Goal: Task Accomplishment & Management: Manage account settings

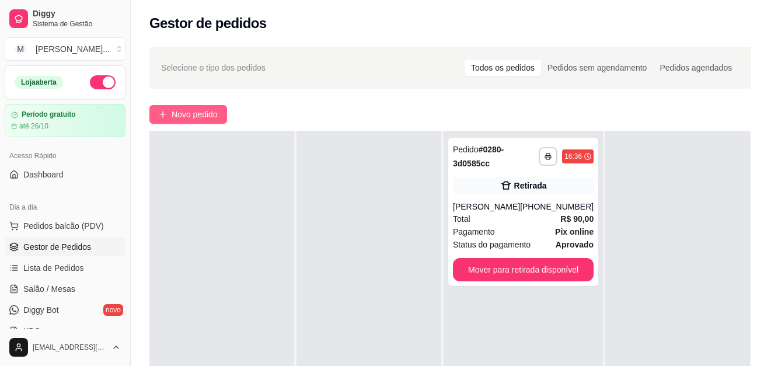
click at [208, 106] on button "Novo pedido" at bounding box center [188, 114] width 78 height 19
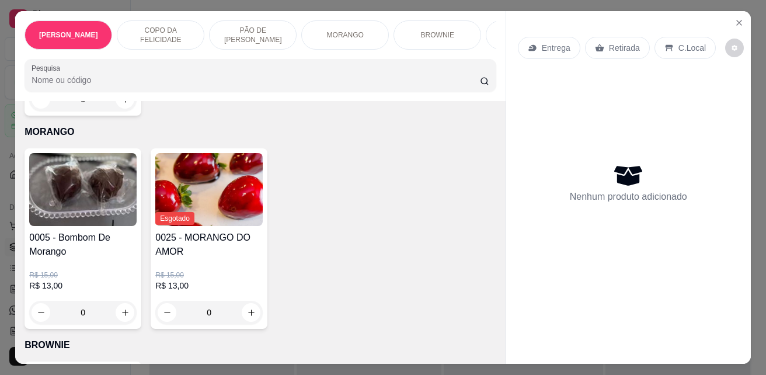
scroll to position [1342, 0]
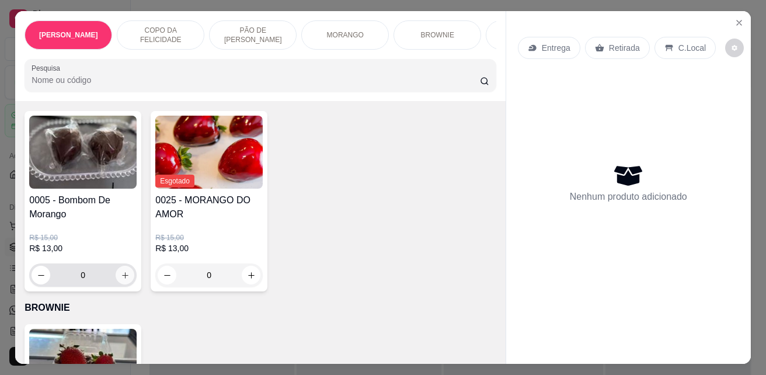
click at [121, 277] on icon "increase-product-quantity" at bounding box center [125, 275] width 9 height 9
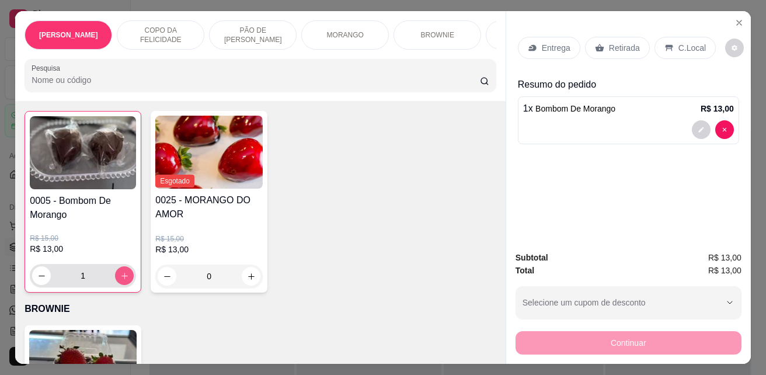
click at [120, 277] on icon "increase-product-quantity" at bounding box center [124, 275] width 9 height 9
type input "2"
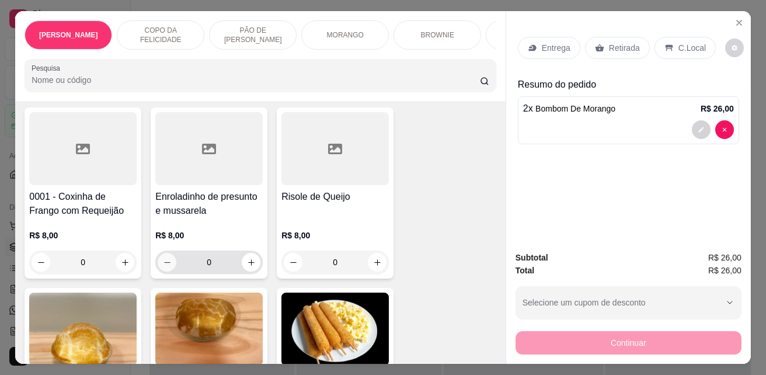
scroll to position [2159, 0]
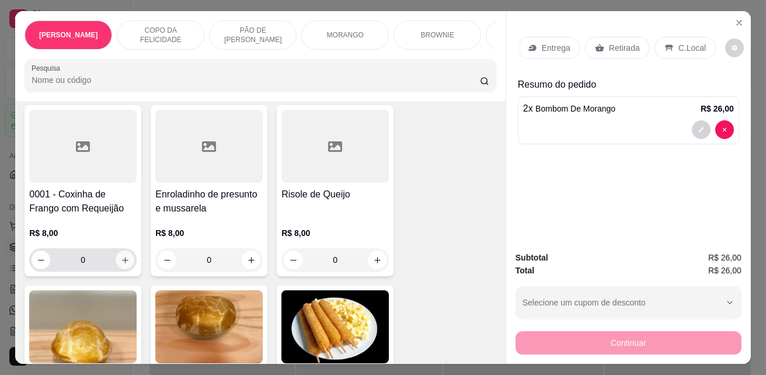
click at [121, 264] on icon "increase-product-quantity" at bounding box center [125, 260] width 9 height 9
type input "1"
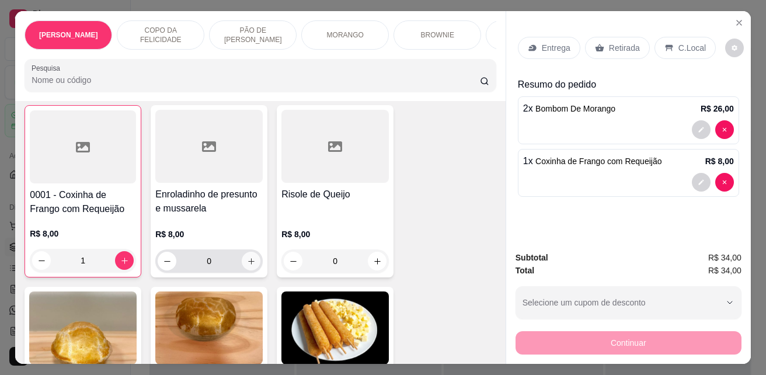
click at [252, 267] on button "increase-product-quantity" at bounding box center [251, 260] width 19 height 19
type input "1"
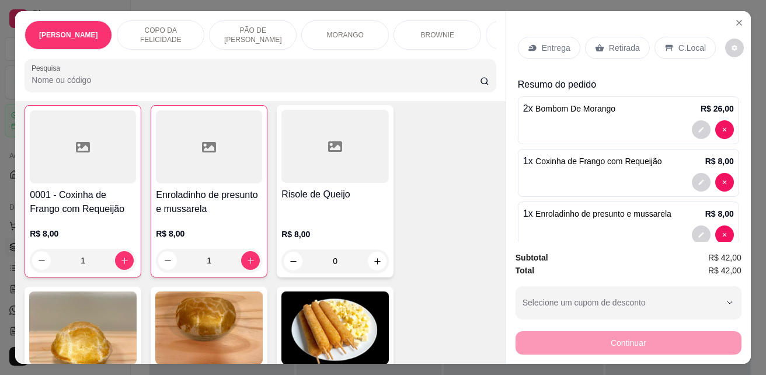
click at [693, 44] on p "C.Local" at bounding box center [691, 48] width 27 height 12
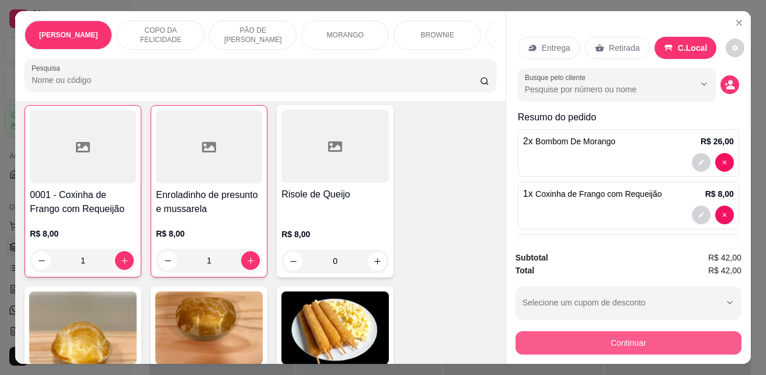
click at [644, 336] on button "Continuar" at bounding box center [628, 342] width 226 height 23
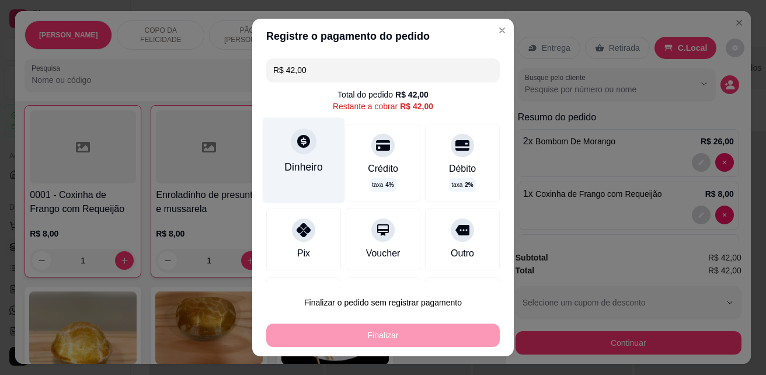
click at [298, 152] on div at bounding box center [304, 141] width 26 height 26
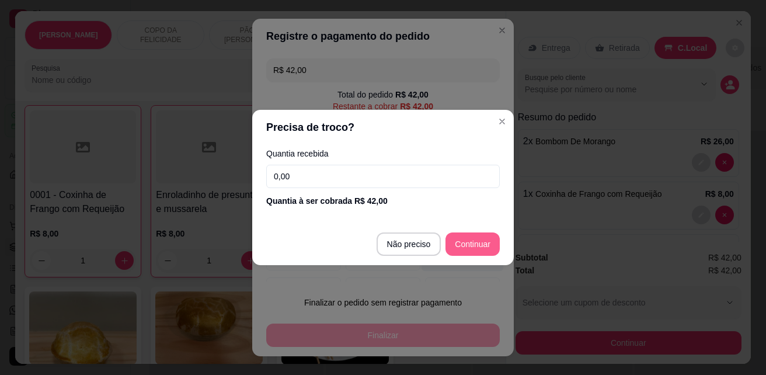
type input "R$ 0,00"
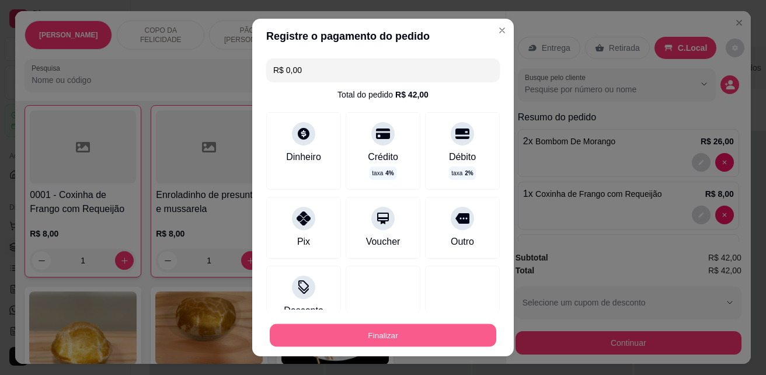
click at [444, 328] on button "Finalizar" at bounding box center [383, 335] width 226 height 23
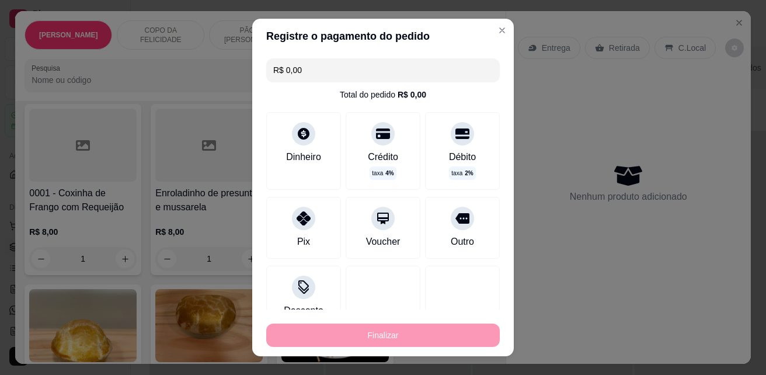
type input "0"
type input "-R$ 42,00"
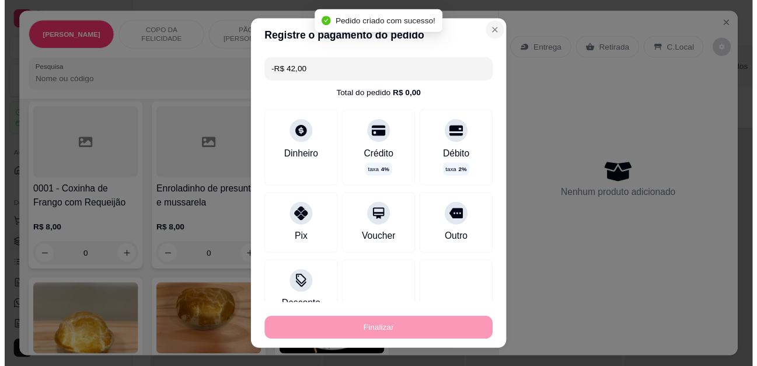
scroll to position [2158, 0]
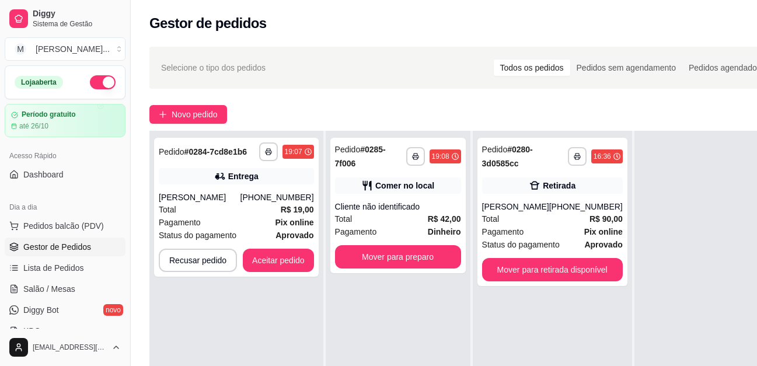
click at [490, 28] on div "Gestor de pedidos" at bounding box center [464, 23] width 631 height 19
click at [288, 258] on button "Aceitar pedido" at bounding box center [278, 260] width 71 height 23
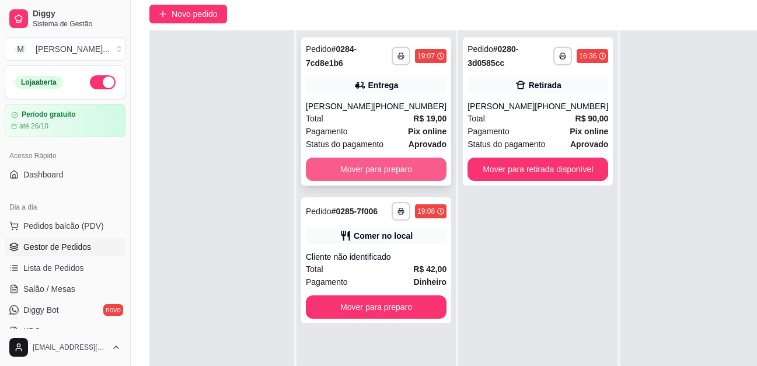
scroll to position [117, 0]
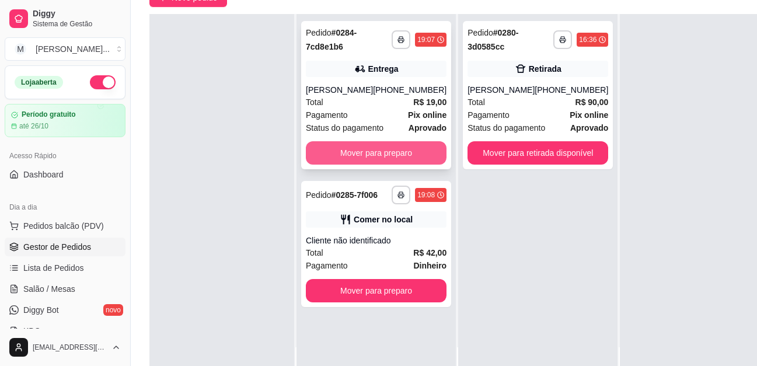
click at [401, 142] on button "Mover para preparo" at bounding box center [376, 152] width 141 height 23
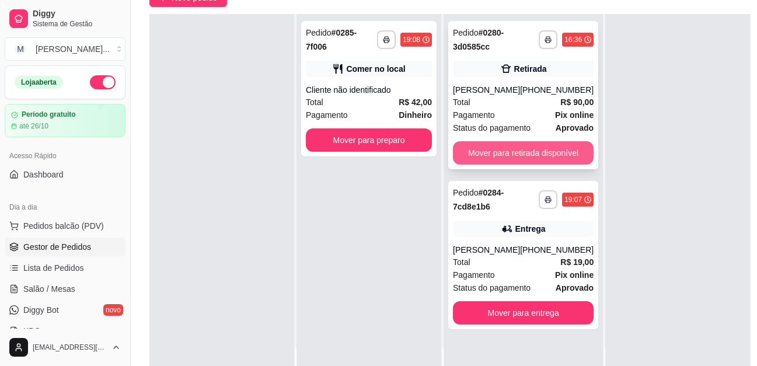
click at [534, 148] on button "Mover para retirada disponível" at bounding box center [523, 152] width 141 height 23
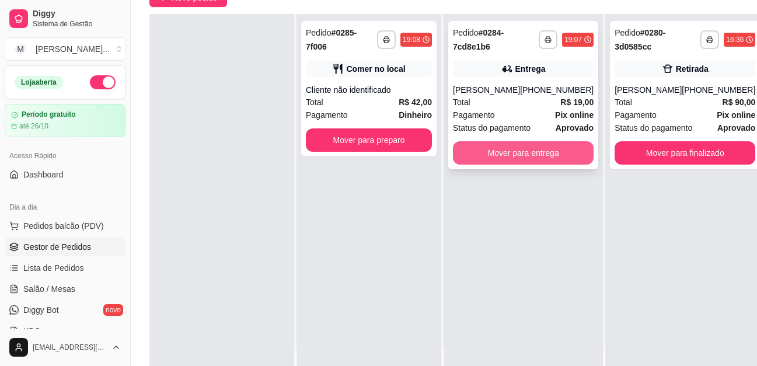
click at [539, 156] on button "Mover para entrega" at bounding box center [523, 152] width 141 height 23
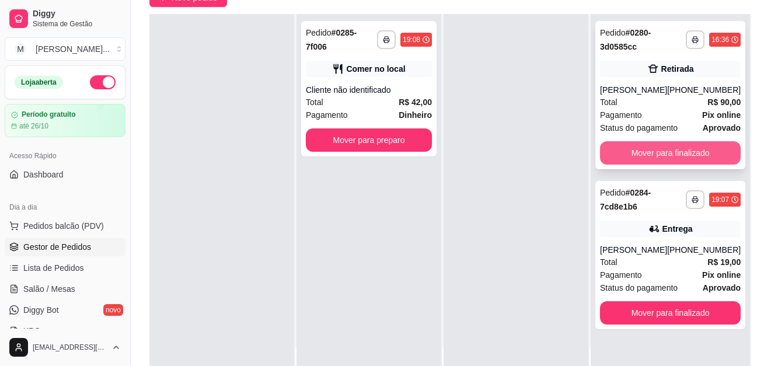
click at [648, 157] on button "Mover para finalizado" at bounding box center [670, 152] width 141 height 23
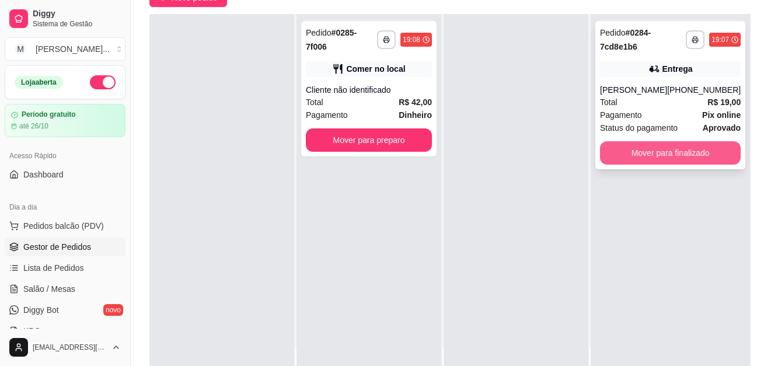
click at [655, 153] on button "Mover para finalizado" at bounding box center [670, 152] width 141 height 23
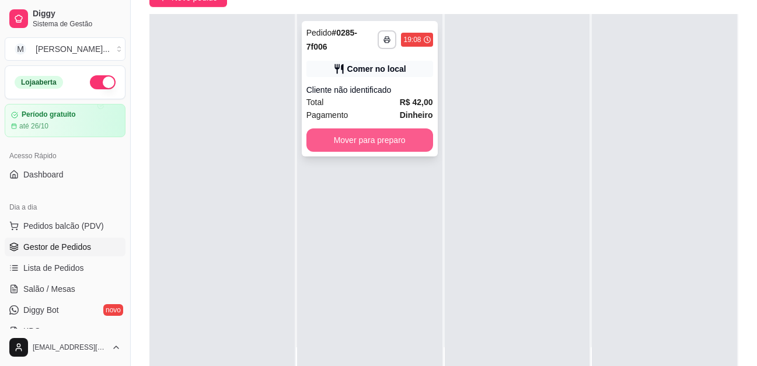
click at [398, 143] on button "Mover para preparo" at bounding box center [369, 139] width 127 height 23
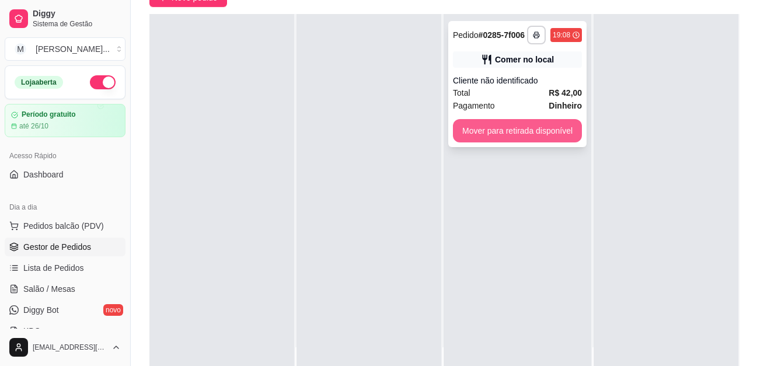
click at [553, 132] on button "Mover para retirada disponível" at bounding box center [517, 130] width 129 height 23
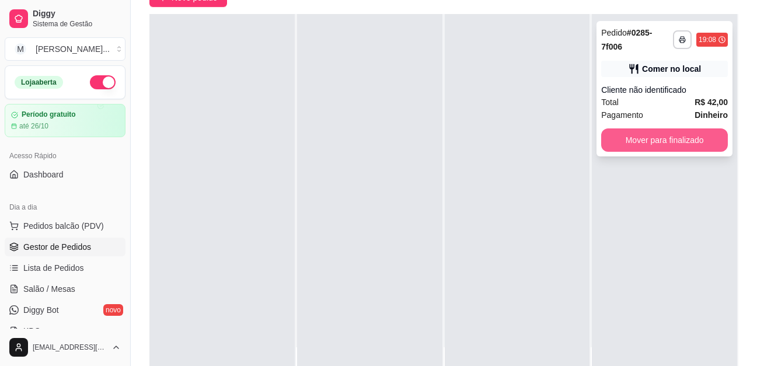
click at [654, 135] on button "Mover para finalizado" at bounding box center [664, 139] width 127 height 23
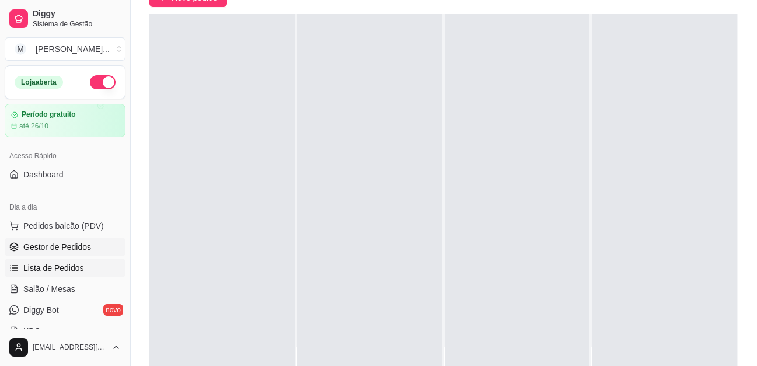
click at [62, 265] on span "Lista de Pedidos" at bounding box center [53, 268] width 61 height 12
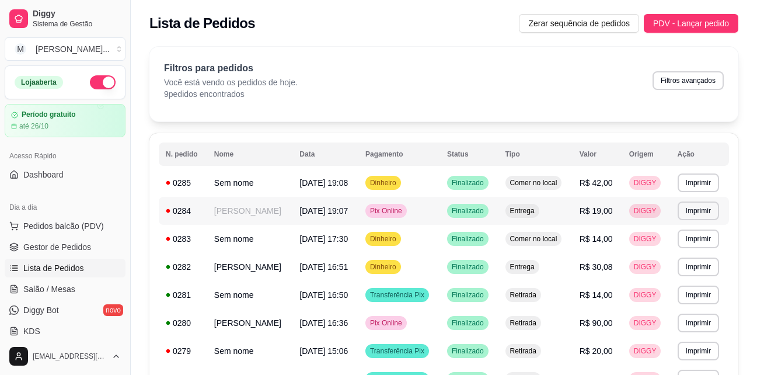
click at [331, 214] on span "[DATE] 19:07" at bounding box center [323, 210] width 48 height 9
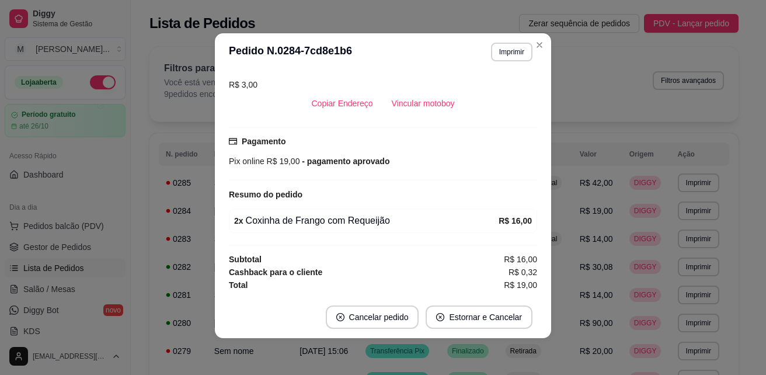
scroll to position [2, 0]
click at [427, 95] on button "Vincular motoboy" at bounding box center [423, 102] width 82 height 23
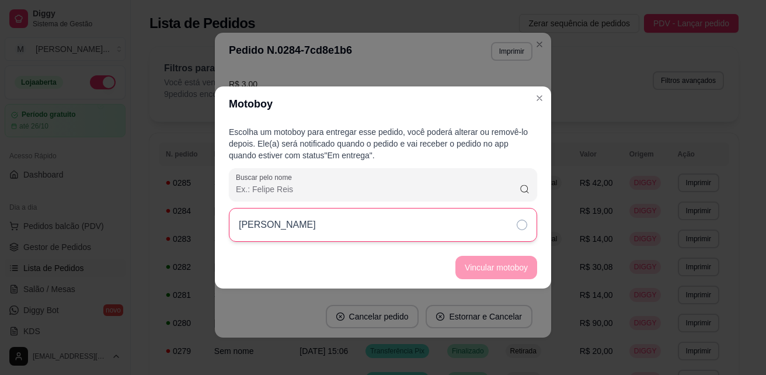
click at [518, 225] on icon at bounding box center [521, 224] width 11 height 11
click at [519, 273] on button "Vincular motoboy" at bounding box center [495, 267] width 79 height 23
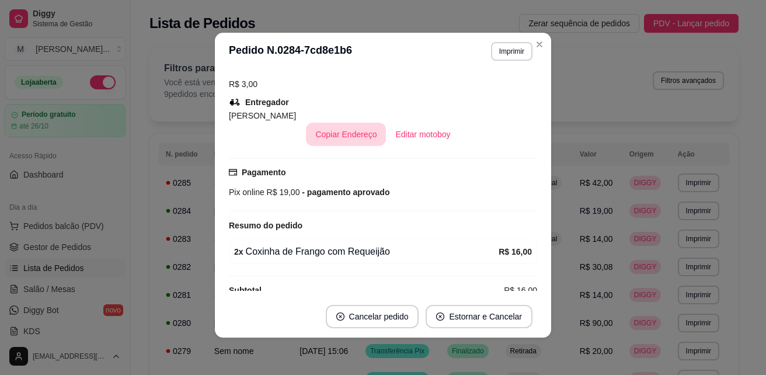
click at [336, 134] on button "Copiar Endereço" at bounding box center [346, 134] width 80 height 23
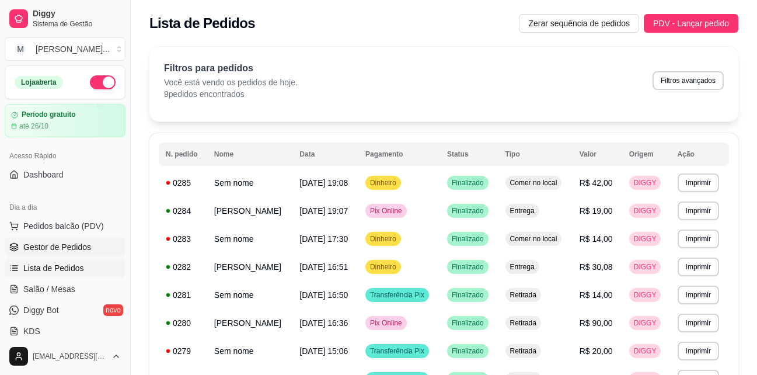
click at [63, 249] on span "Gestor de Pedidos" at bounding box center [57, 247] width 68 height 12
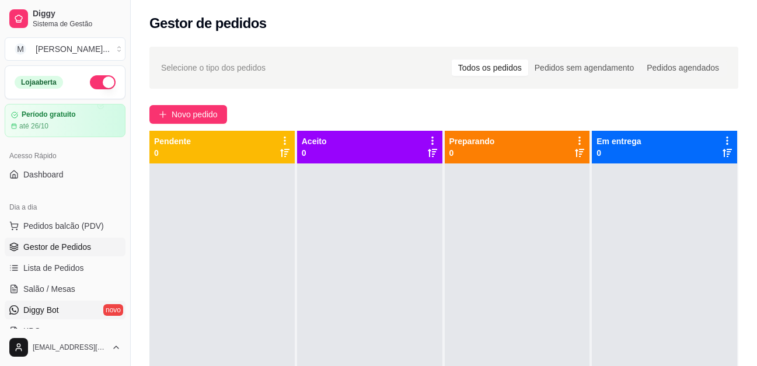
click at [76, 313] on link "Diggy Bot novo" at bounding box center [65, 310] width 121 height 19
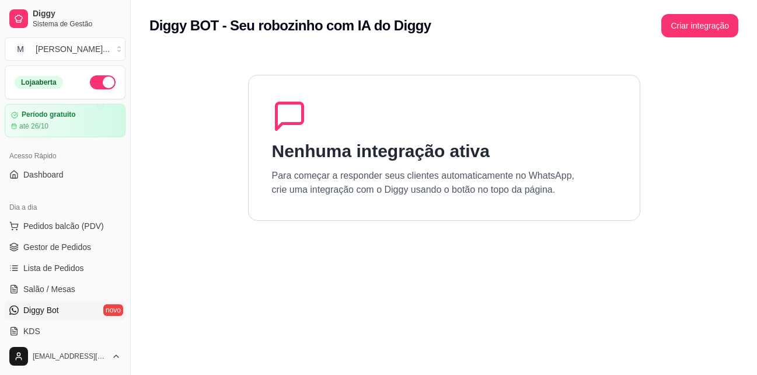
click at [219, 113] on section "Nenhuma integração ativa Para começar a responder seus clientes automaticamente…" at bounding box center [443, 238] width 589 height 375
click at [45, 228] on span "Pedidos balcão (PDV)" at bounding box center [63, 226] width 81 height 12
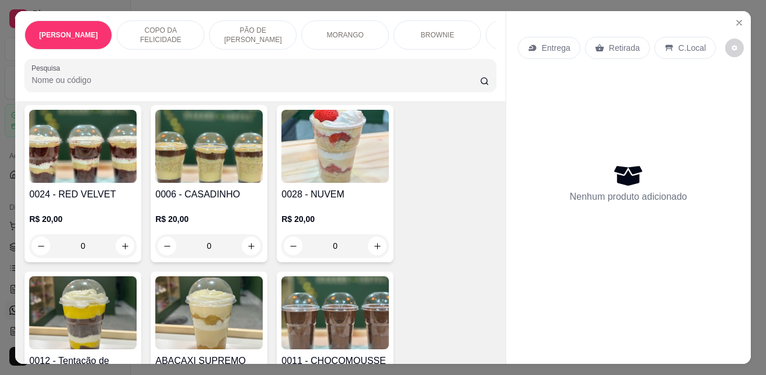
scroll to position [350, 0]
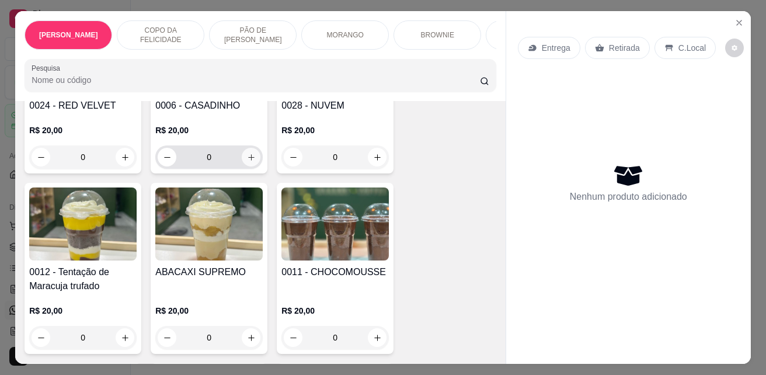
click at [247, 160] on icon "increase-product-quantity" at bounding box center [251, 157] width 9 height 9
type input "1"
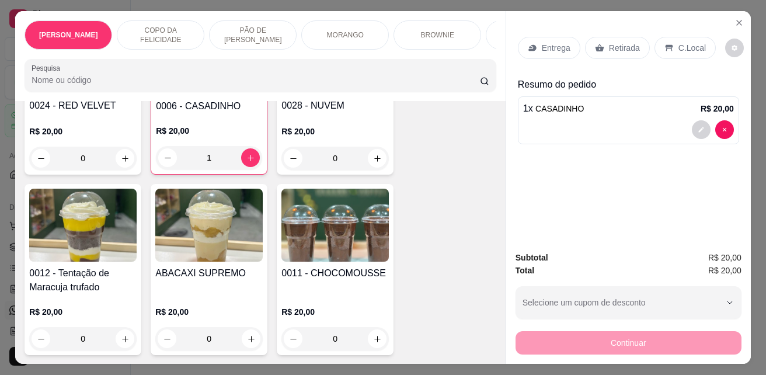
click at [682, 42] on p "C.Local" at bounding box center [691, 48] width 27 height 12
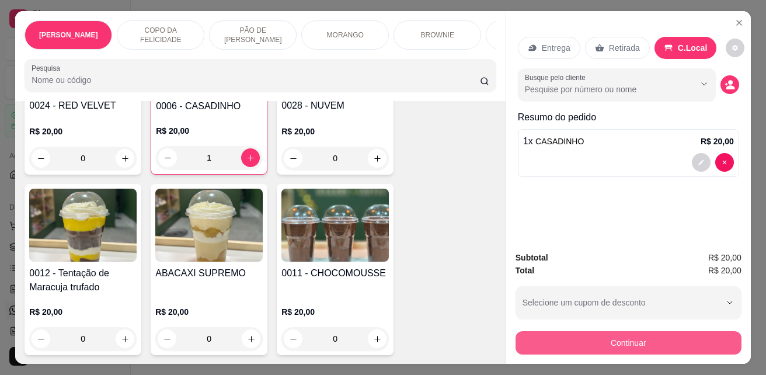
click at [648, 340] on button "Continuar" at bounding box center [628, 342] width 226 height 23
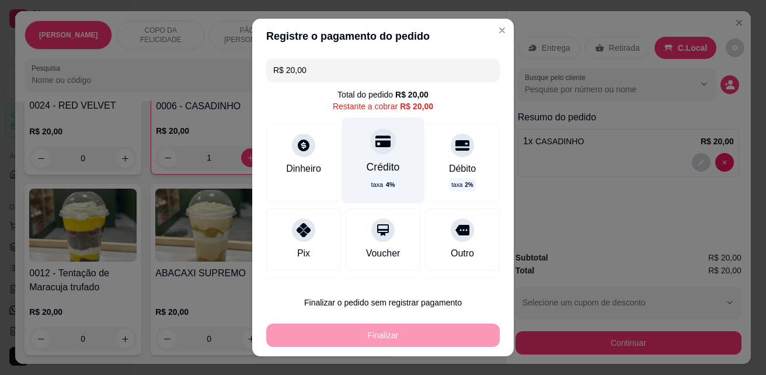
click at [373, 157] on div "Crédito taxa 4 %" at bounding box center [383, 159] width 82 height 85
type input "R$ 0,00"
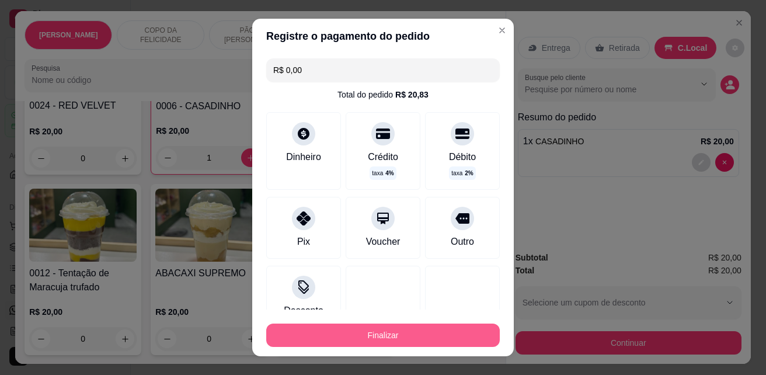
click at [435, 337] on button "Finalizar" at bounding box center [382, 334] width 233 height 23
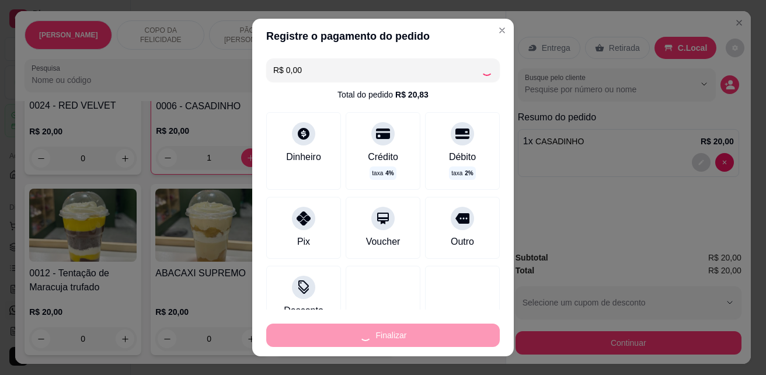
type input "0"
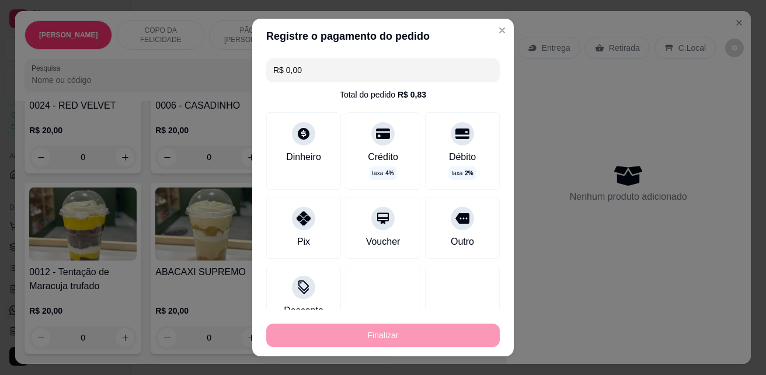
type input "-R$ 20,00"
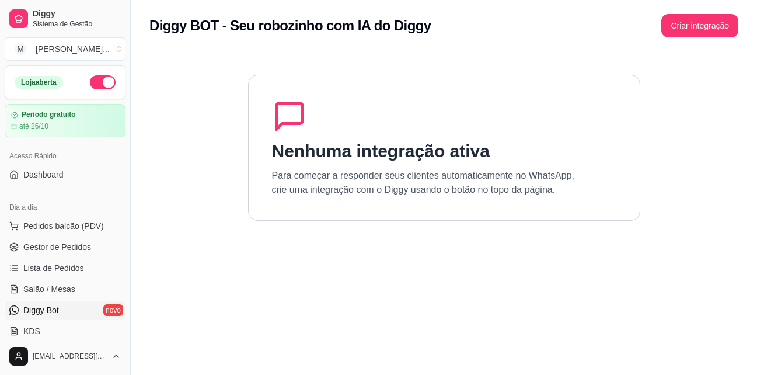
click at [436, 337] on section "Nenhuma integração ativa Para começar a responder seus clientes automaticamente…" at bounding box center [443, 238] width 589 height 375
click at [29, 228] on span "Pedidos balcão (PDV)" at bounding box center [63, 226] width 81 height 12
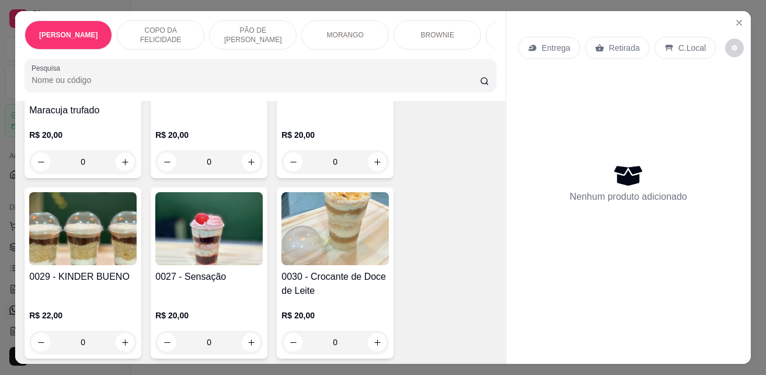
scroll to position [525, 0]
click at [373, 166] on icon "increase-product-quantity" at bounding box center [377, 162] width 9 height 9
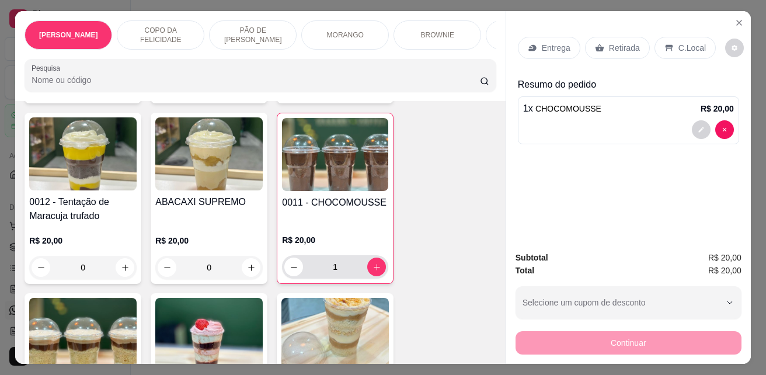
scroll to position [467, 0]
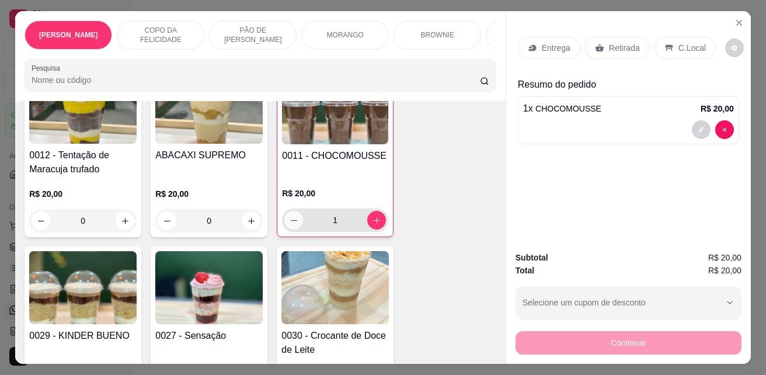
click at [289, 222] on icon "decrease-product-quantity" at bounding box center [293, 220] width 9 height 9
type input "0"
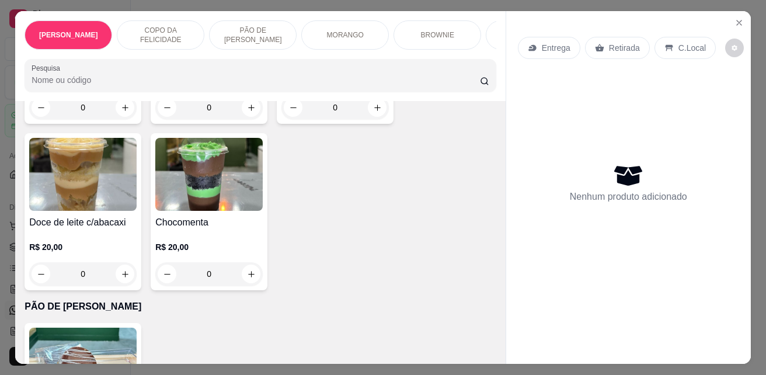
scroll to position [934, 0]
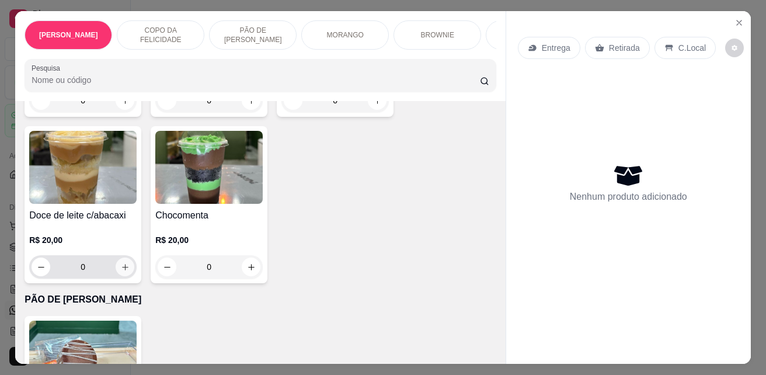
click at [122, 268] on icon "increase-product-quantity" at bounding box center [125, 267] width 9 height 9
type input "1"
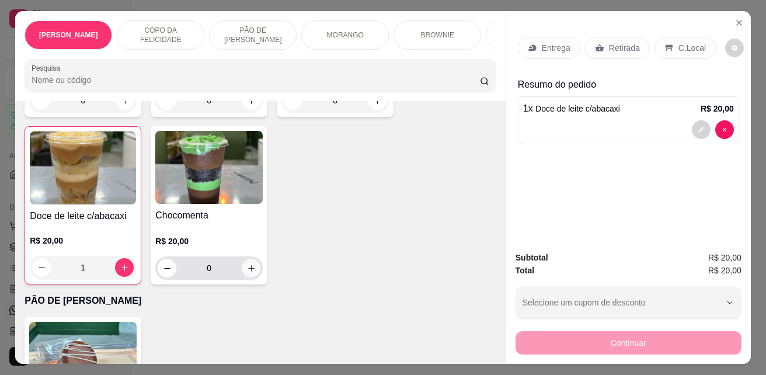
click at [249, 273] on icon "increase-product-quantity" at bounding box center [251, 268] width 9 height 9
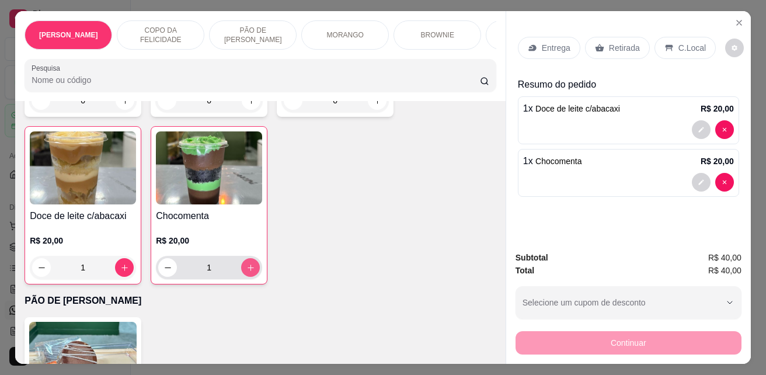
type input "1"
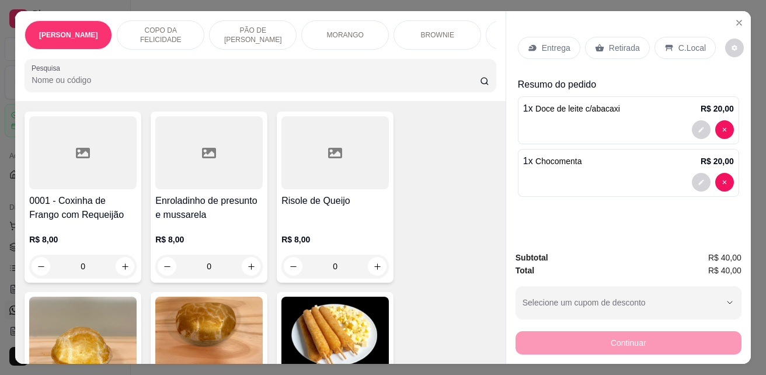
scroll to position [2159, 0]
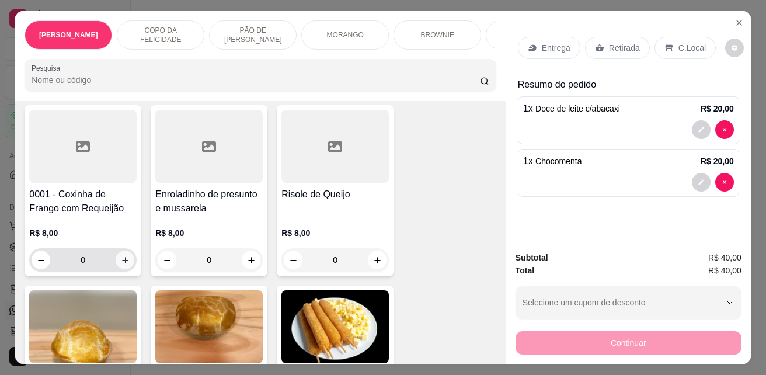
click at [121, 263] on icon "increase-product-quantity" at bounding box center [125, 260] width 9 height 9
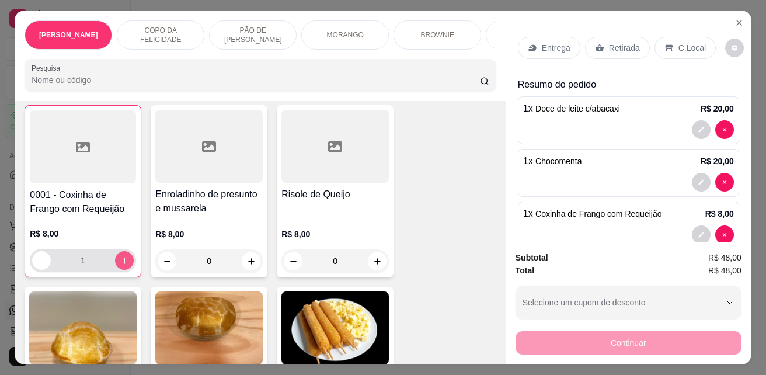
click at [123, 263] on icon "increase-product-quantity" at bounding box center [124, 260] width 9 height 9
type input "2"
click at [248, 264] on icon "increase-product-quantity" at bounding box center [251, 261] width 6 height 6
type input "1"
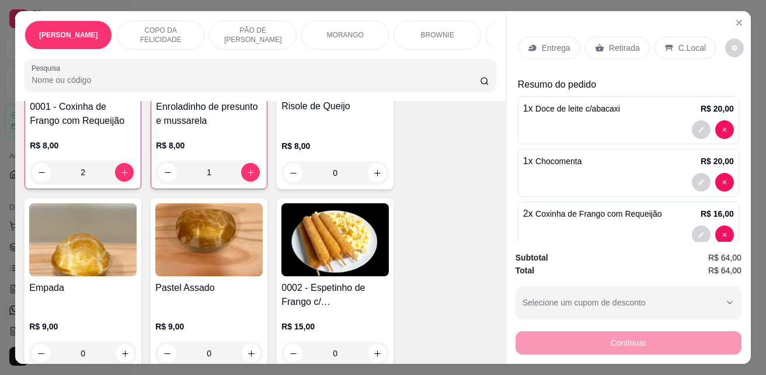
scroll to position [2276, 0]
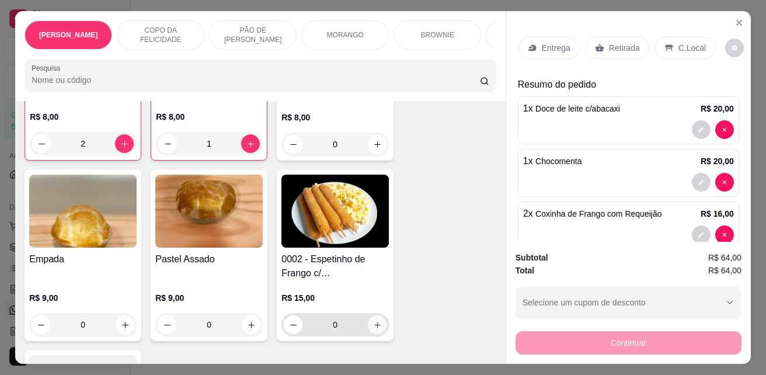
click at [368, 327] on button "increase-product-quantity" at bounding box center [377, 324] width 19 height 19
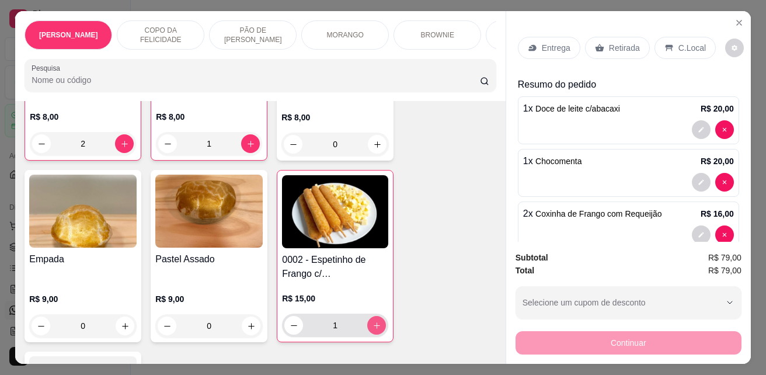
type input "1"
click at [678, 48] on p "C.Local" at bounding box center [691, 48] width 27 height 12
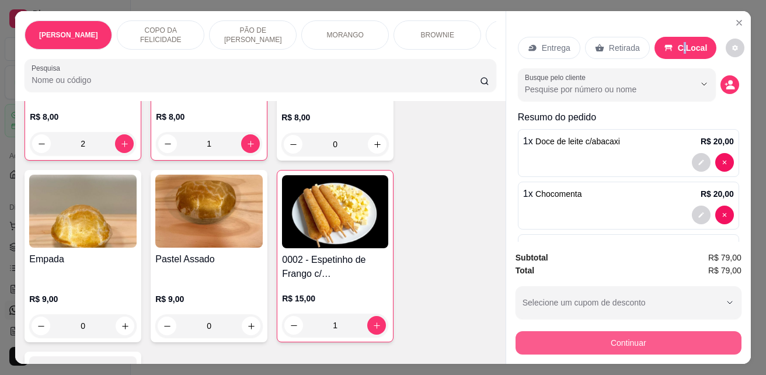
click at [647, 334] on button "Continuar" at bounding box center [628, 342] width 226 height 23
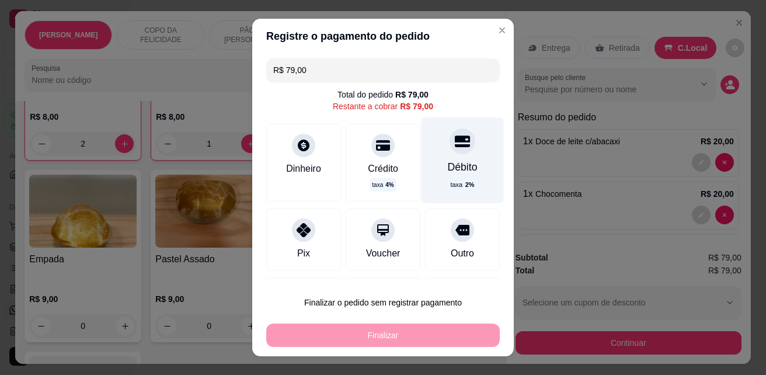
click at [456, 174] on div "Débito" at bounding box center [463, 166] width 30 height 15
type input "R$ 0,00"
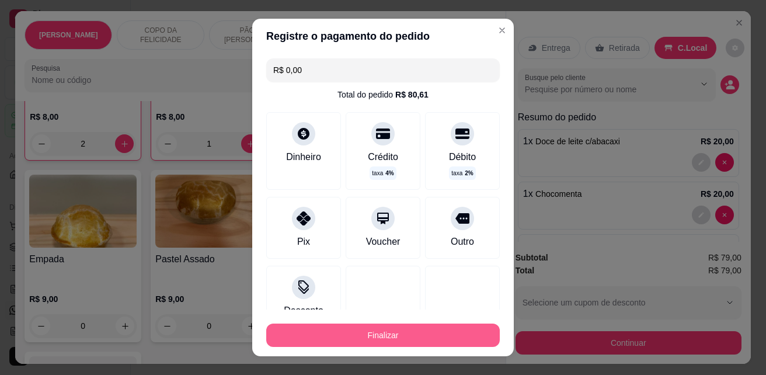
click at [410, 331] on button "Finalizar" at bounding box center [382, 334] width 233 height 23
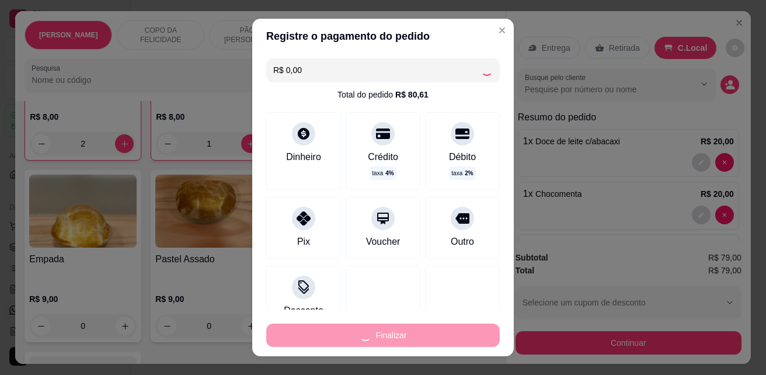
type input "0"
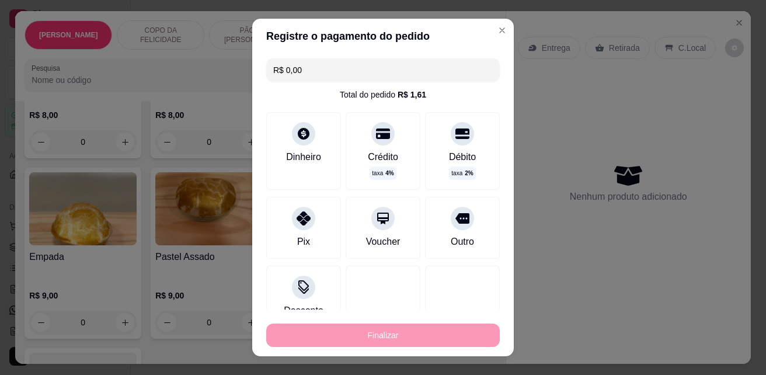
type input "-R$ 79,00"
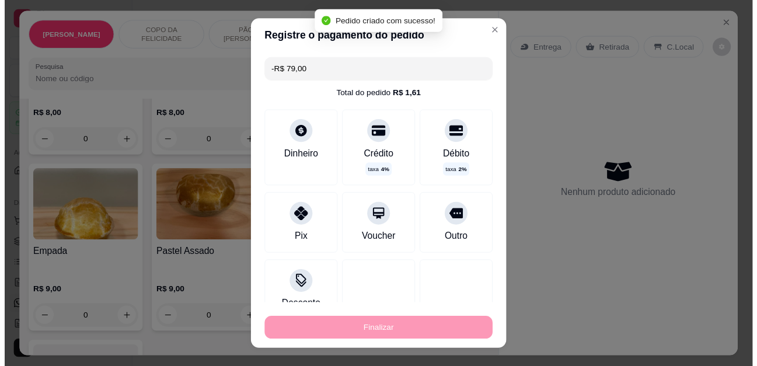
scroll to position [2274, 0]
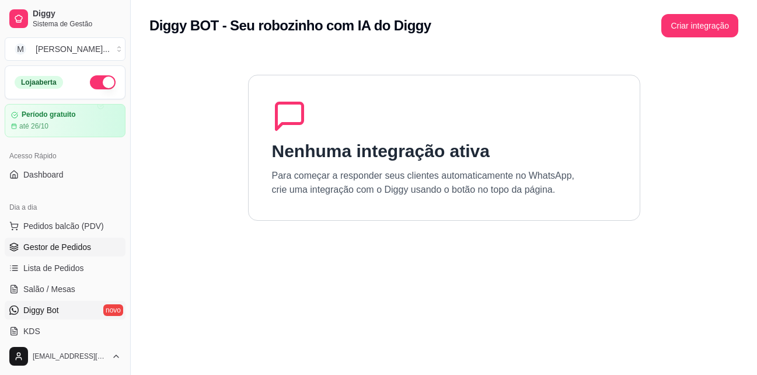
click at [67, 247] on span "Gestor de Pedidos" at bounding box center [57, 247] width 68 height 12
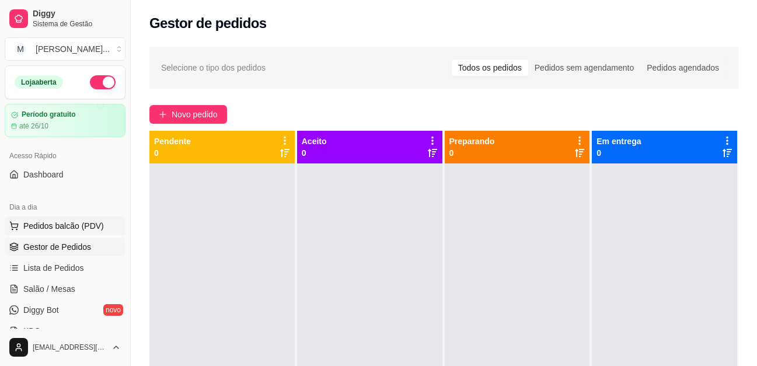
click at [79, 221] on span "Pedidos balcão (PDV)" at bounding box center [63, 226] width 81 height 12
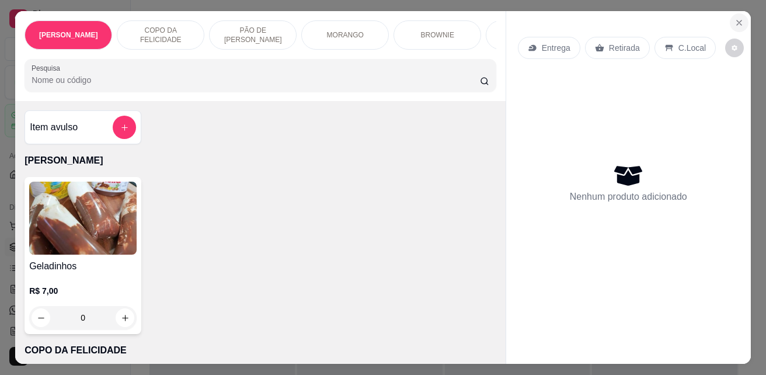
click at [736, 20] on icon "Close" at bounding box center [738, 22] width 5 height 5
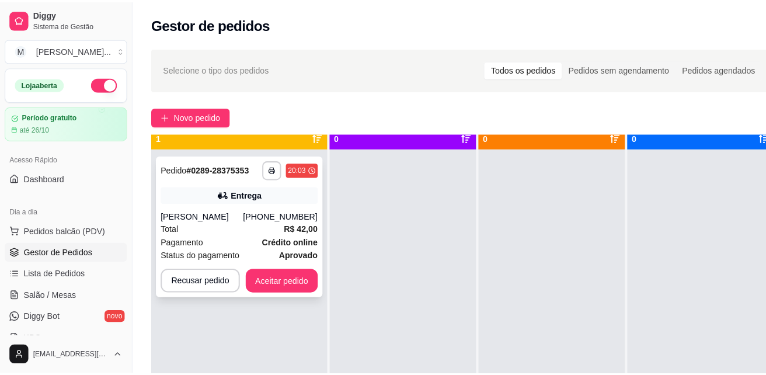
scroll to position [33, 0]
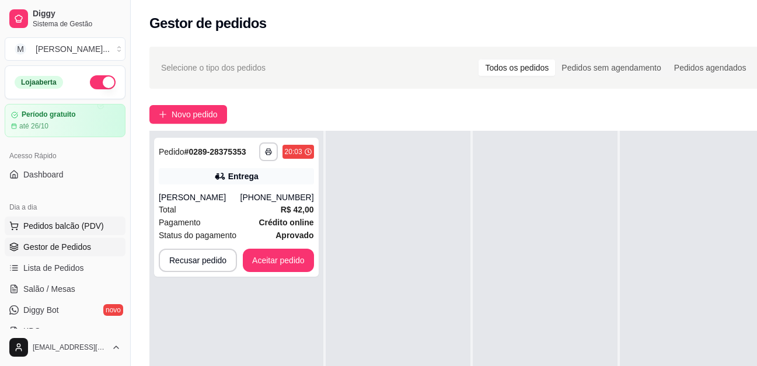
click at [49, 227] on span "Pedidos balcão (PDV)" at bounding box center [63, 226] width 81 height 12
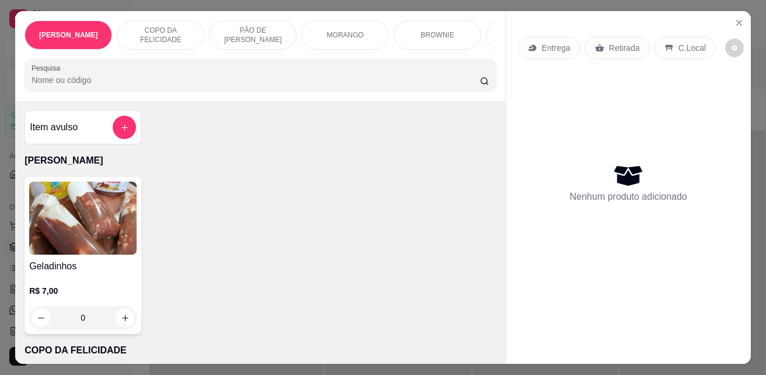
scroll to position [58, 0]
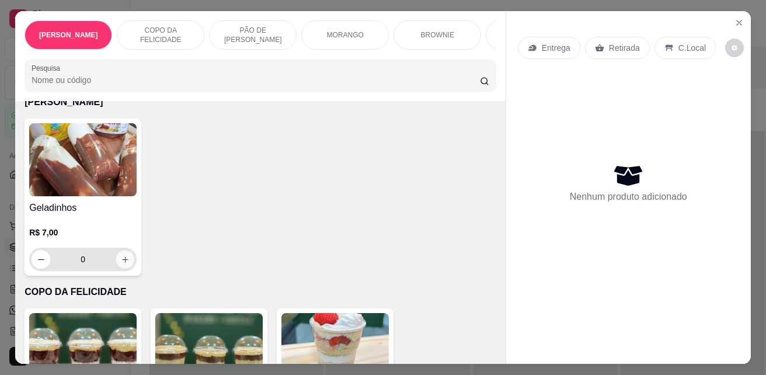
click at [123, 263] on icon "increase-product-quantity" at bounding box center [125, 259] width 9 height 9
type input "1"
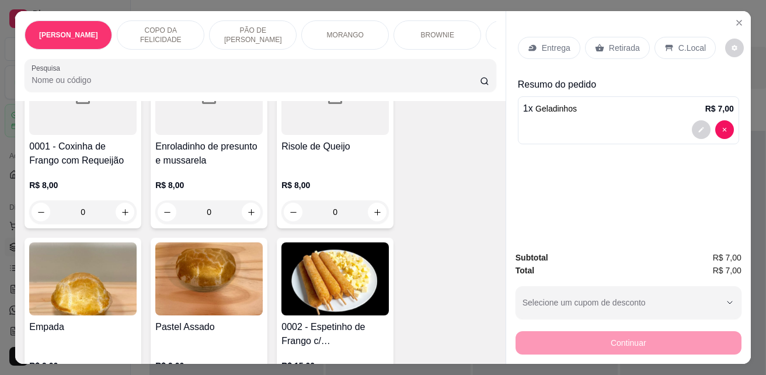
scroll to position [2217, 0]
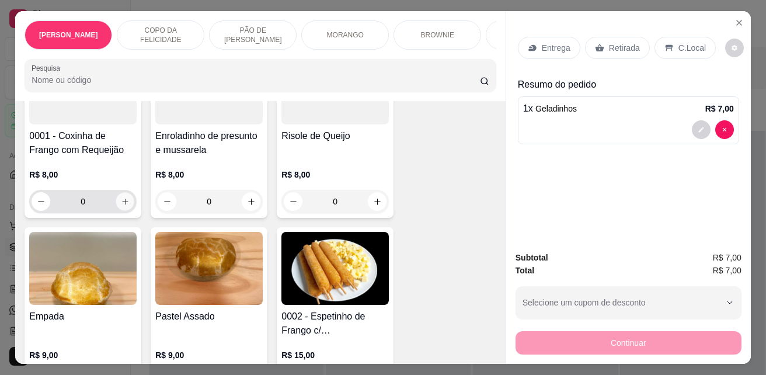
click at [122, 204] on icon "increase-product-quantity" at bounding box center [125, 201] width 9 height 9
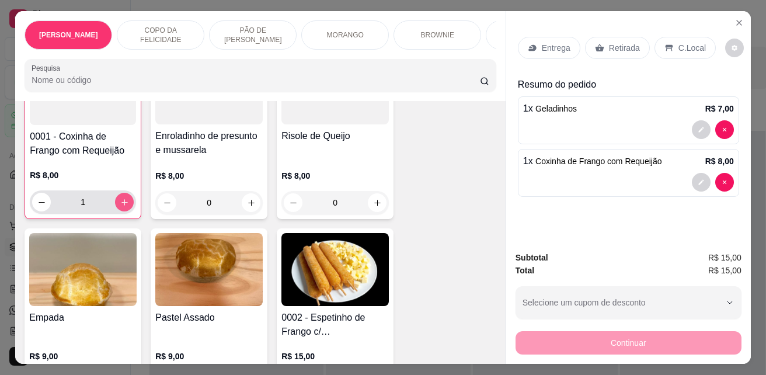
scroll to position [2218, 0]
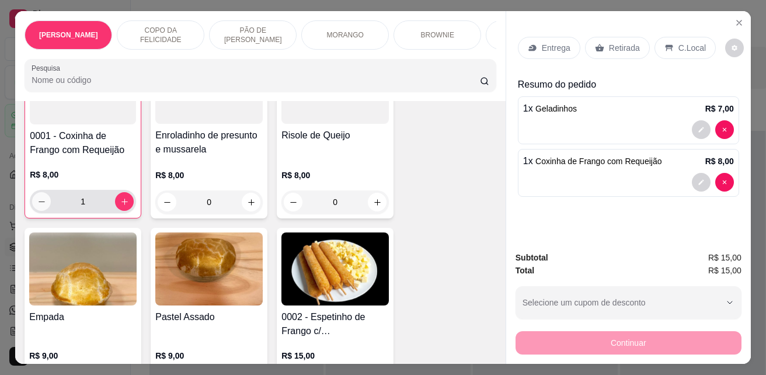
click at [36, 211] on button "decrease-product-quantity" at bounding box center [41, 201] width 19 height 19
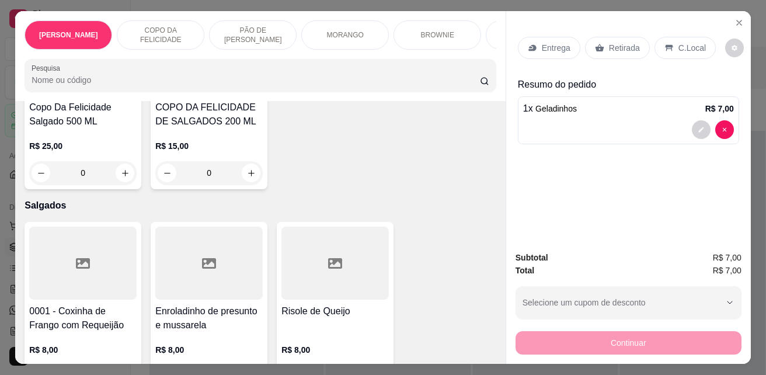
scroll to position [2159, 0]
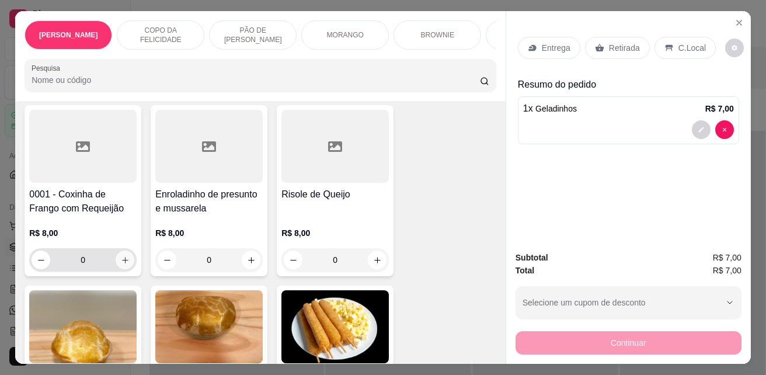
click at [124, 264] on icon "increase-product-quantity" at bounding box center [125, 260] width 9 height 9
click at [123, 264] on icon "increase-product-quantity" at bounding box center [125, 260] width 9 height 9
type input "2"
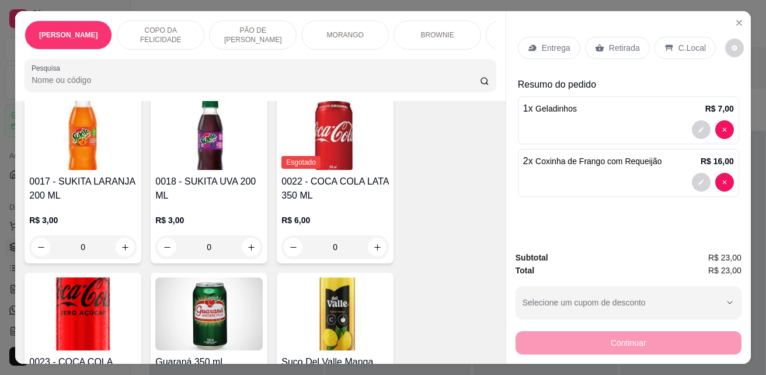
scroll to position [3034, 0]
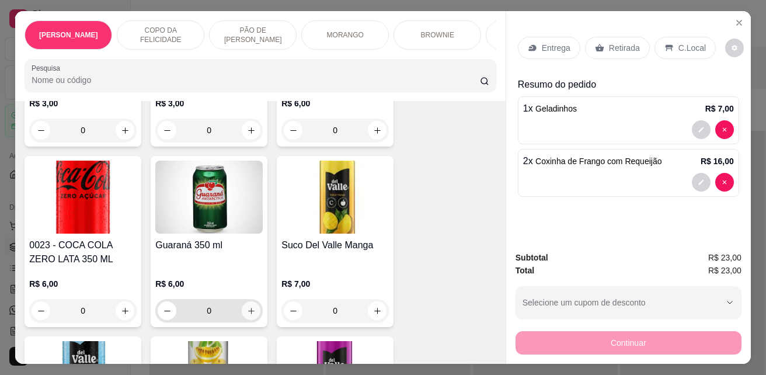
click at [248, 306] on icon "increase-product-quantity" at bounding box center [251, 310] width 9 height 9
type input "1"
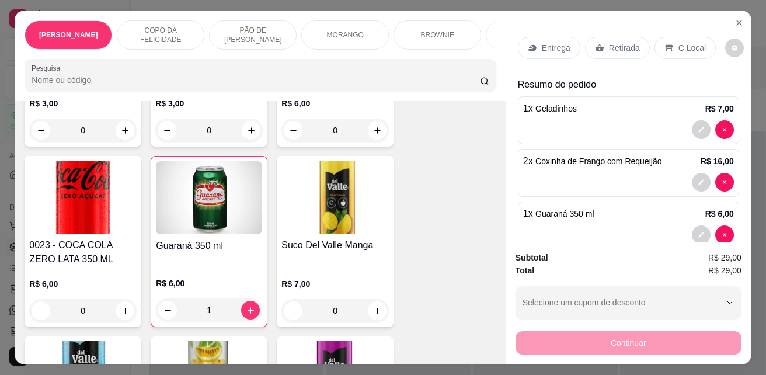
click at [596, 43] on icon at bounding box center [599, 47] width 9 height 9
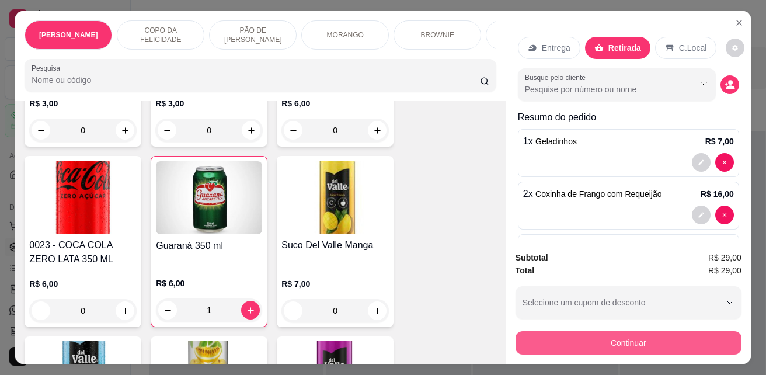
click at [615, 337] on button "Continuar" at bounding box center [628, 342] width 226 height 23
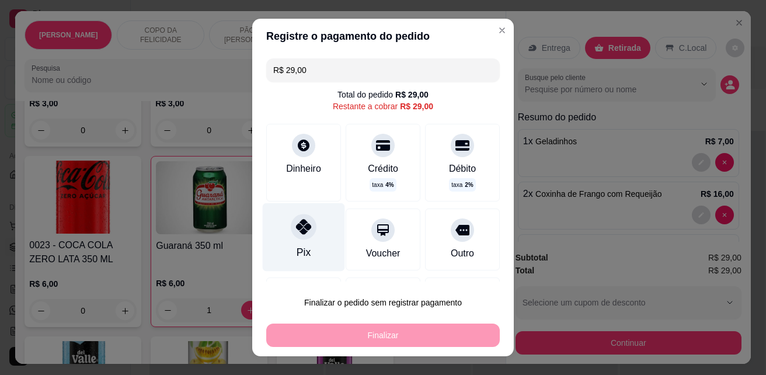
click at [298, 238] on div at bounding box center [304, 227] width 26 height 26
type input "R$ 0,00"
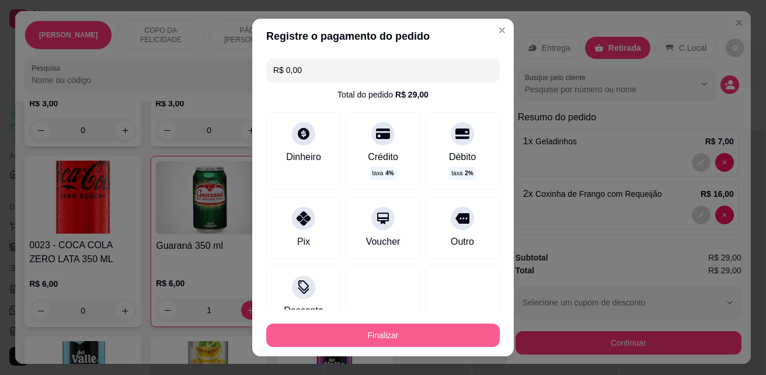
click at [375, 334] on button "Finalizar" at bounding box center [382, 334] width 233 height 23
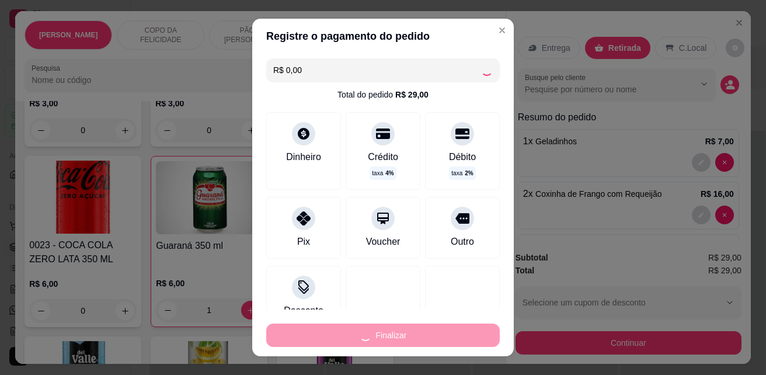
type input "0"
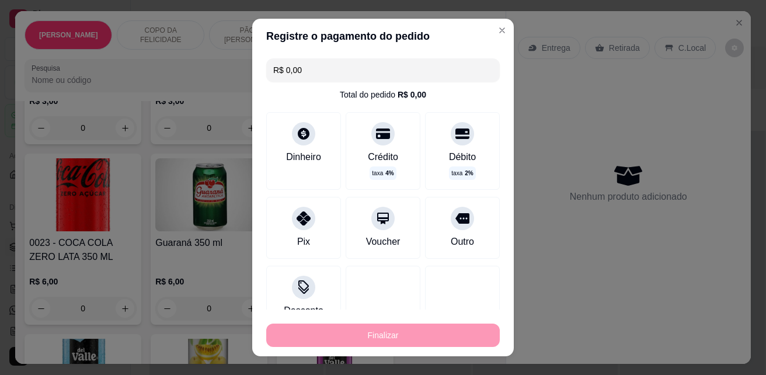
type input "-R$ 29,00"
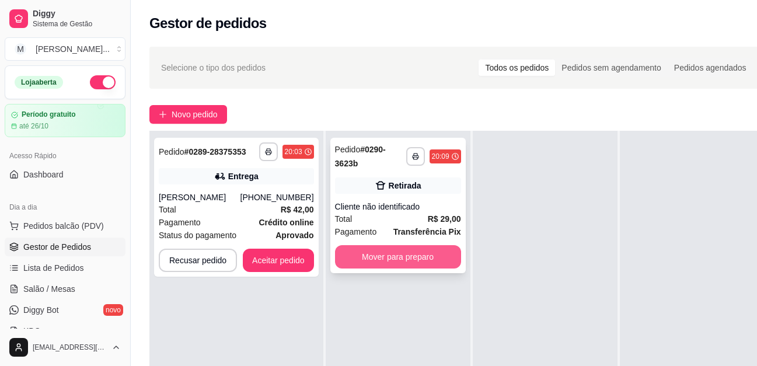
click at [373, 263] on button "Mover para preparo" at bounding box center [398, 256] width 126 height 23
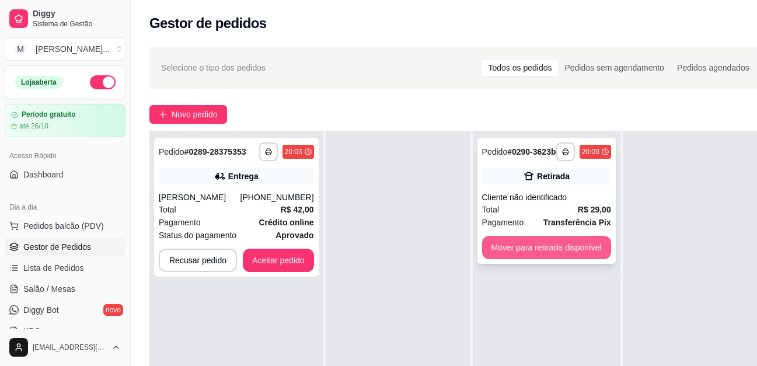
click at [521, 259] on button "Mover para retirada disponível" at bounding box center [546, 247] width 129 height 23
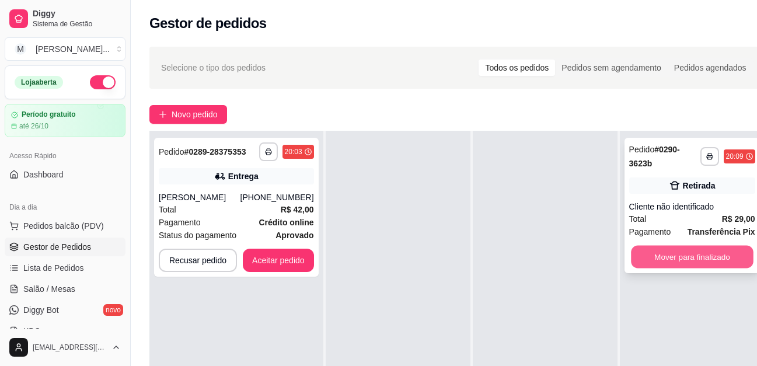
click at [668, 260] on button "Mover para finalizado" at bounding box center [692, 257] width 123 height 23
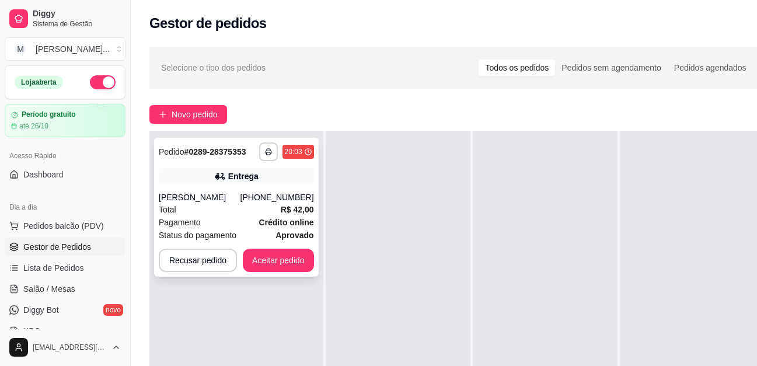
click at [244, 214] on div "Total R$ 42,00" at bounding box center [236, 209] width 155 height 13
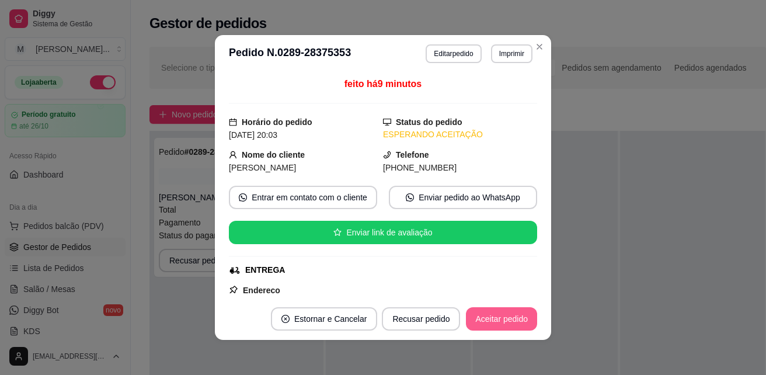
click at [506, 315] on button "Aceitar pedido" at bounding box center [501, 318] width 71 height 23
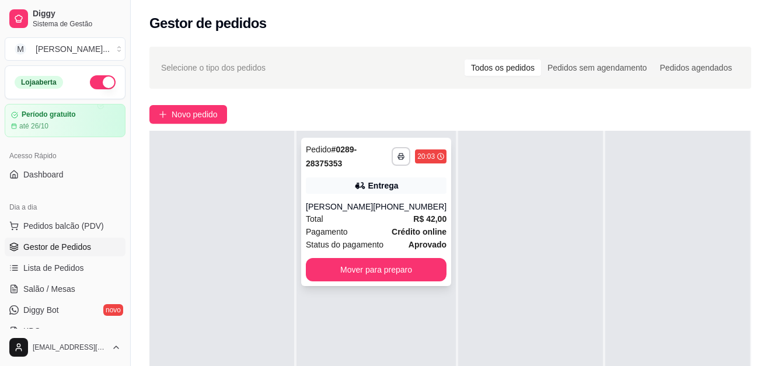
click at [351, 216] on div "Total R$ 42,00" at bounding box center [376, 218] width 141 height 13
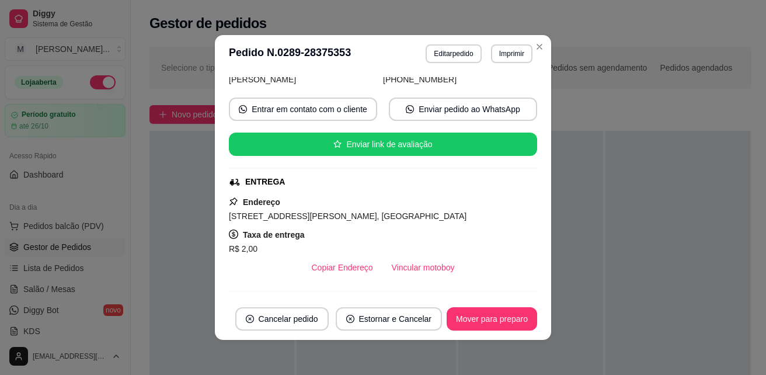
scroll to position [117, 0]
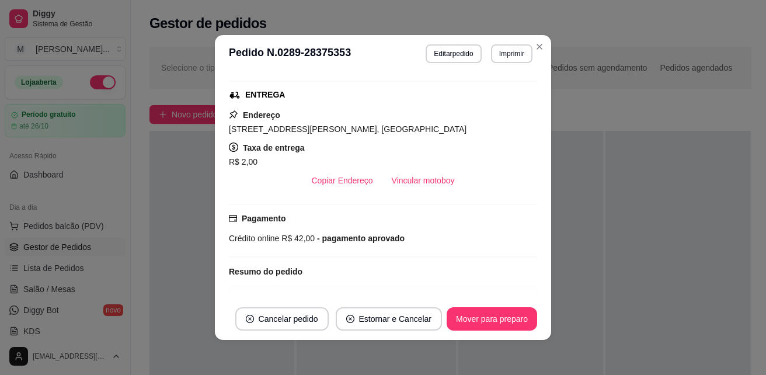
click at [436, 274] on div "Resumo do pedido" at bounding box center [383, 271] width 308 height 14
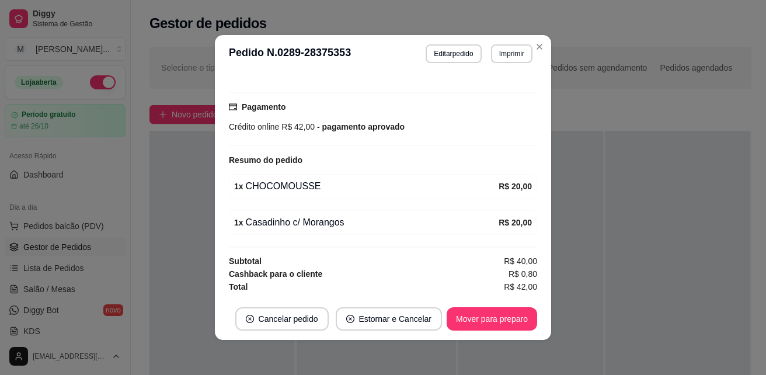
scroll to position [2, 0]
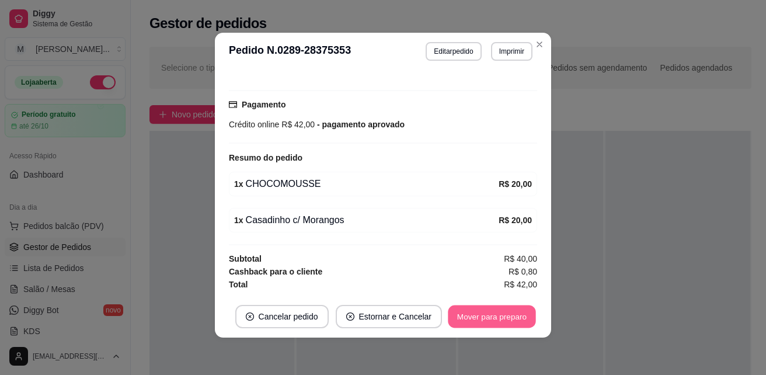
click at [502, 314] on button "Mover para preparo" at bounding box center [492, 316] width 88 height 23
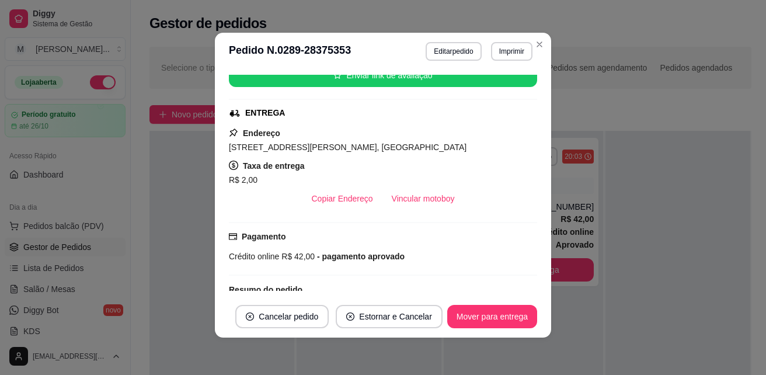
scroll to position [175, 0]
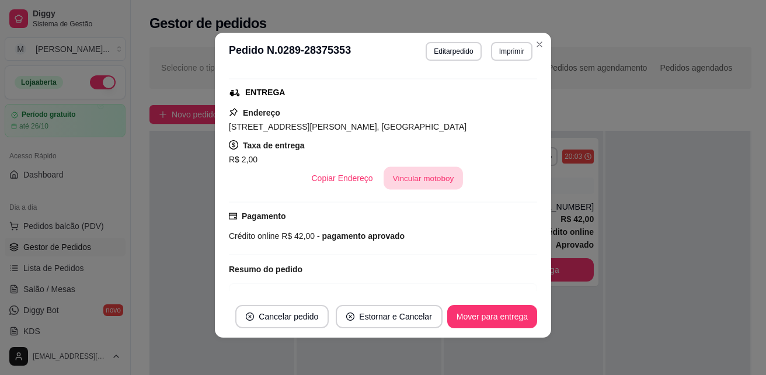
click at [421, 169] on button "Vincular motoboy" at bounding box center [422, 178] width 79 height 23
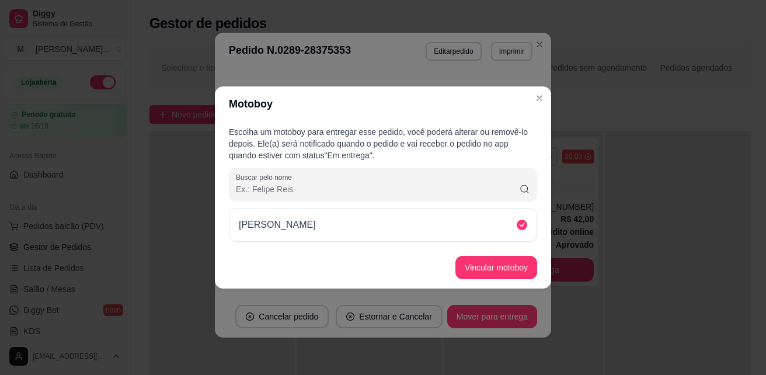
click at [524, 224] on icon at bounding box center [521, 224] width 11 height 11
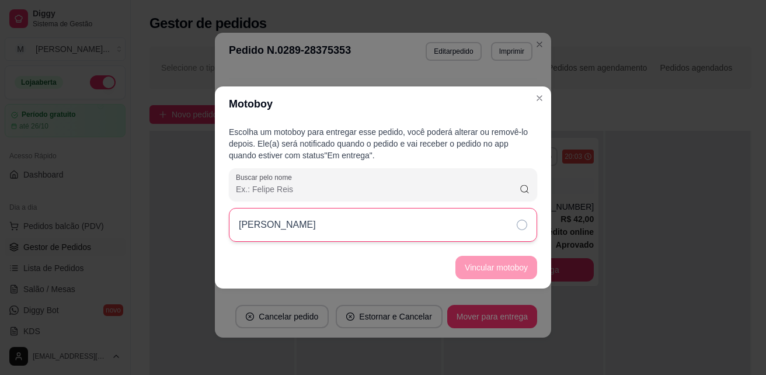
click at [518, 217] on div "[PERSON_NAME]" at bounding box center [383, 225] width 308 height 34
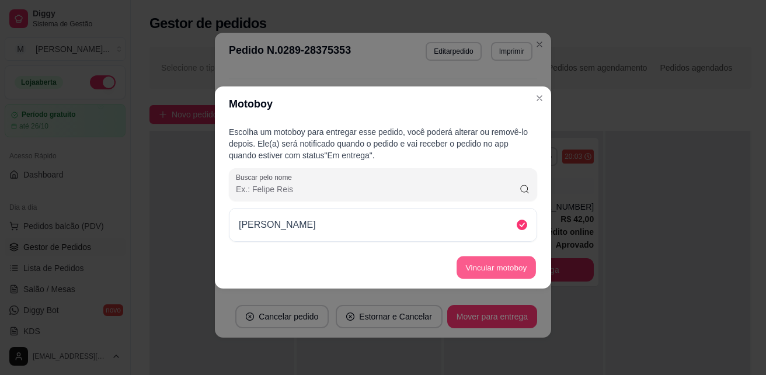
click at [500, 271] on button "Vincular motoboy" at bounding box center [495, 267] width 79 height 23
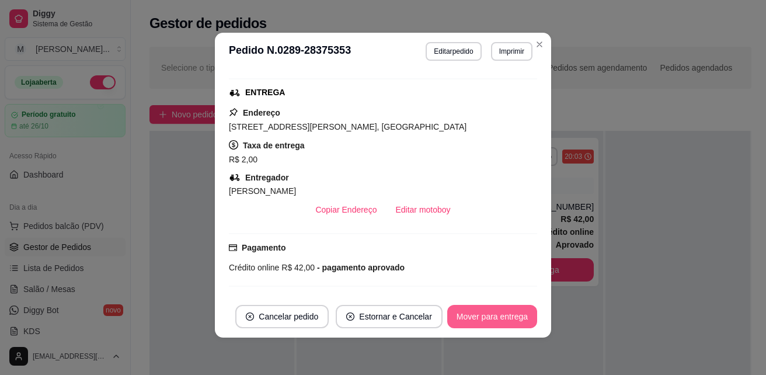
click at [497, 313] on button "Mover para entrega" at bounding box center [492, 316] width 90 height 23
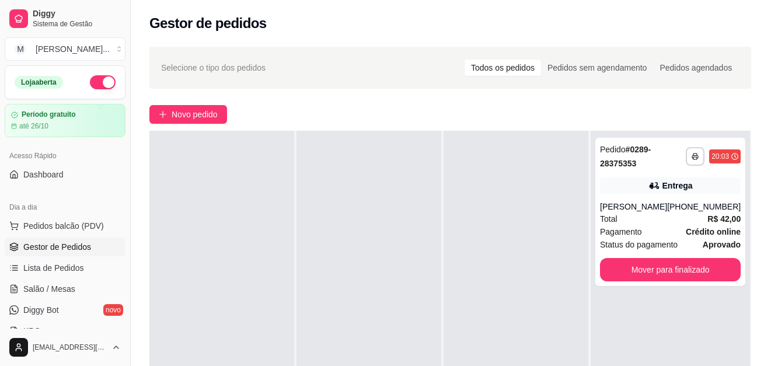
click at [421, 81] on div "Selecione o tipo dos pedidos Todos os pedidos Pedidos sem agendamento Pedidos a…" at bounding box center [450, 68] width 602 height 42
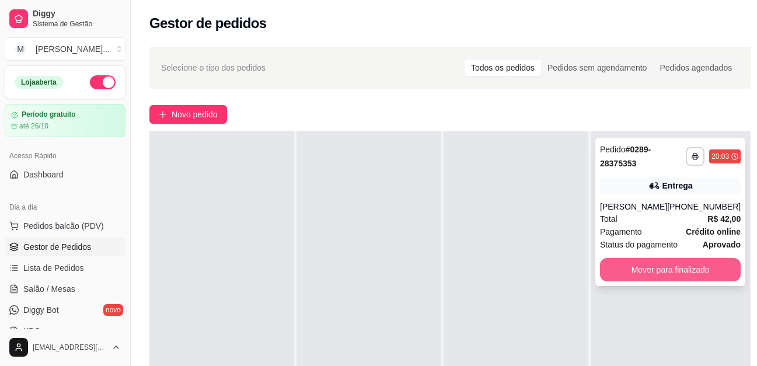
click at [646, 264] on button "Mover para finalizado" at bounding box center [670, 269] width 141 height 23
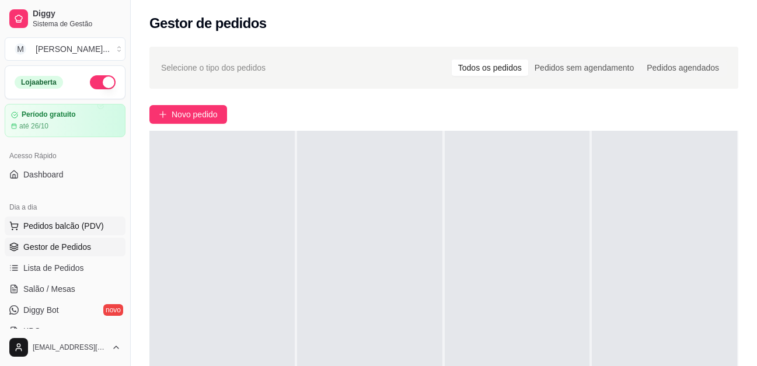
click at [63, 226] on span "Pedidos balcão (PDV)" at bounding box center [63, 226] width 81 height 12
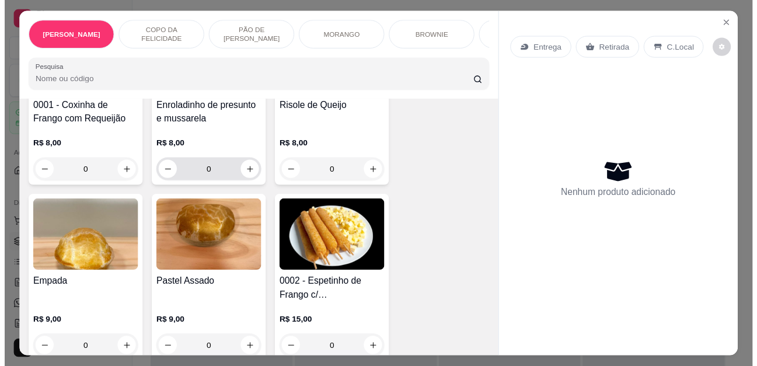
scroll to position [2159, 0]
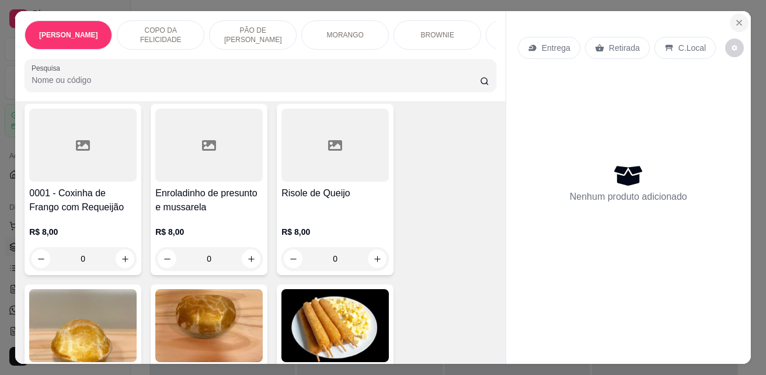
click at [732, 26] on button "Close" at bounding box center [738, 22] width 19 height 19
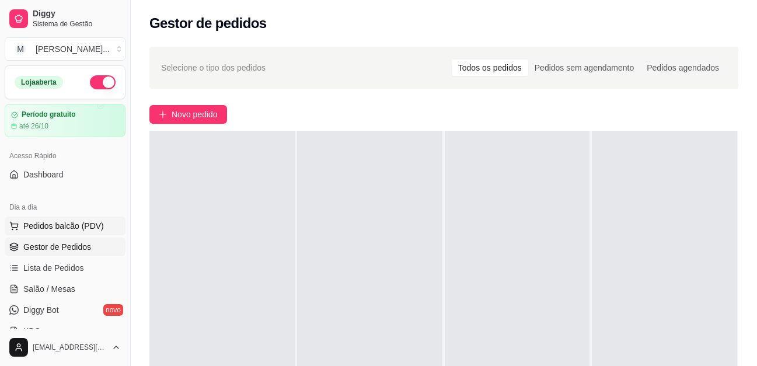
click at [49, 224] on span "Pedidos balcão (PDV)" at bounding box center [63, 226] width 81 height 12
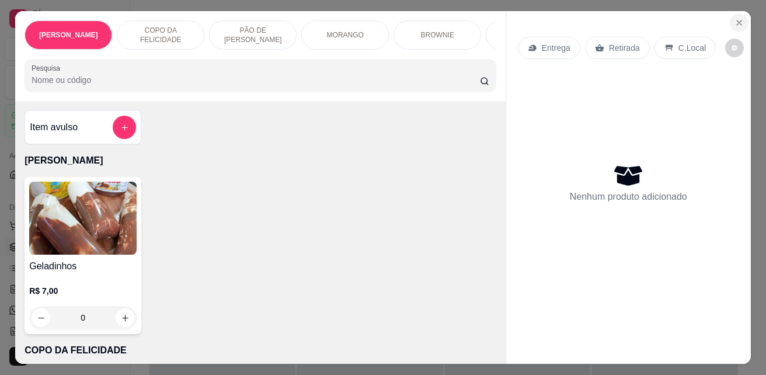
click at [736, 18] on icon "Close" at bounding box center [738, 22] width 9 height 9
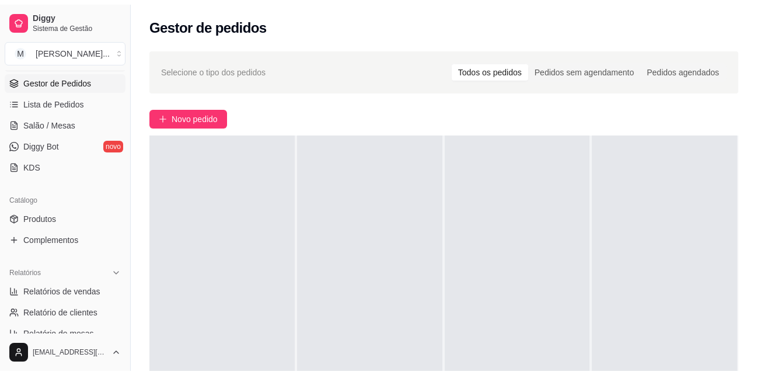
scroll to position [175, 0]
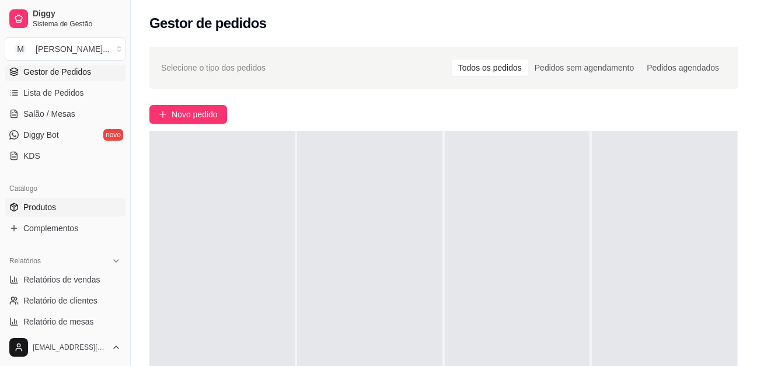
click at [67, 207] on link "Produtos" at bounding box center [65, 207] width 121 height 19
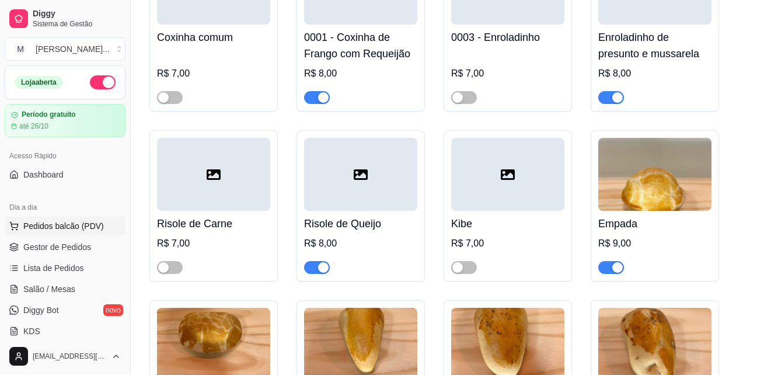
click at [69, 225] on span "Pedidos balcão (PDV)" at bounding box center [63, 226] width 81 height 12
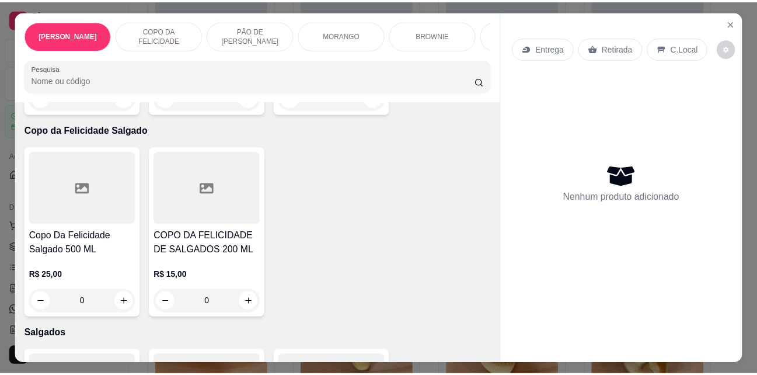
scroll to position [1926, 0]
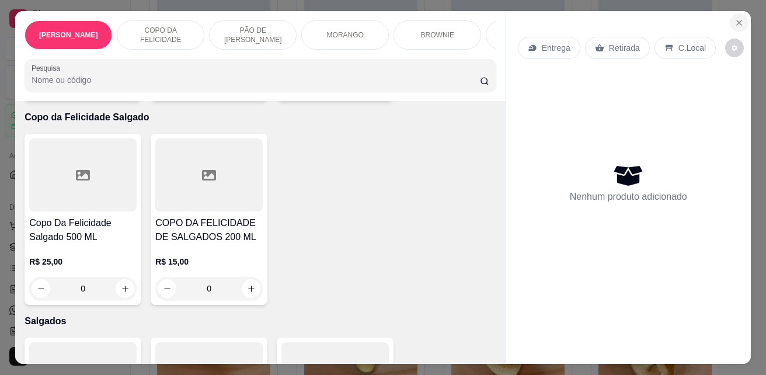
click at [735, 18] on icon "Close" at bounding box center [738, 22] width 9 height 9
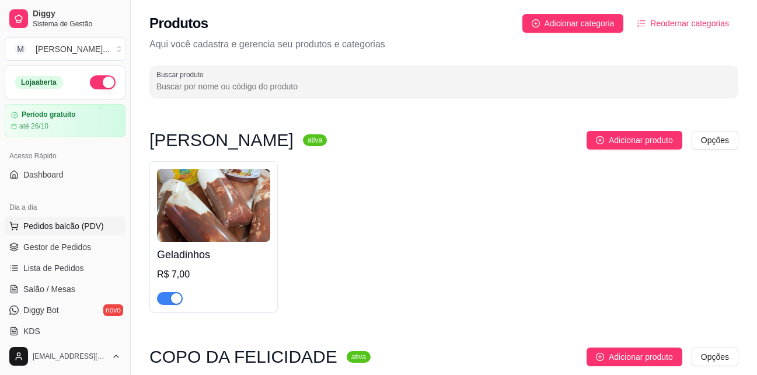
click at [51, 221] on span "Pedidos balcão (PDV)" at bounding box center [63, 226] width 81 height 12
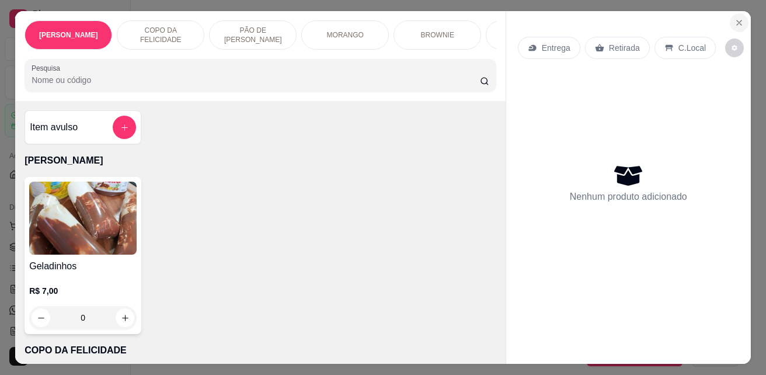
click at [729, 23] on button "Close" at bounding box center [738, 22] width 19 height 19
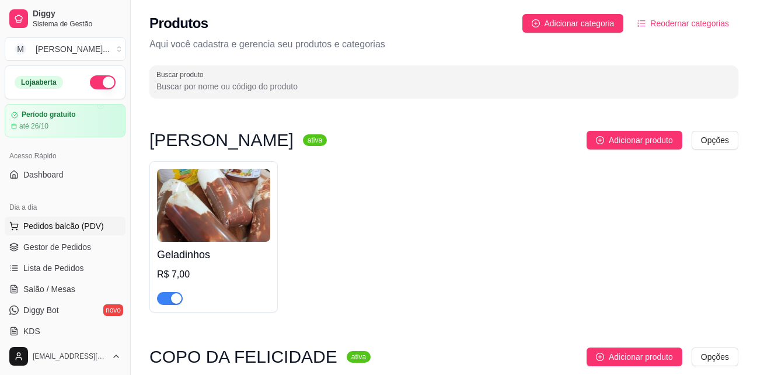
click at [65, 233] on button "Pedidos balcão (PDV)" at bounding box center [65, 225] width 121 height 19
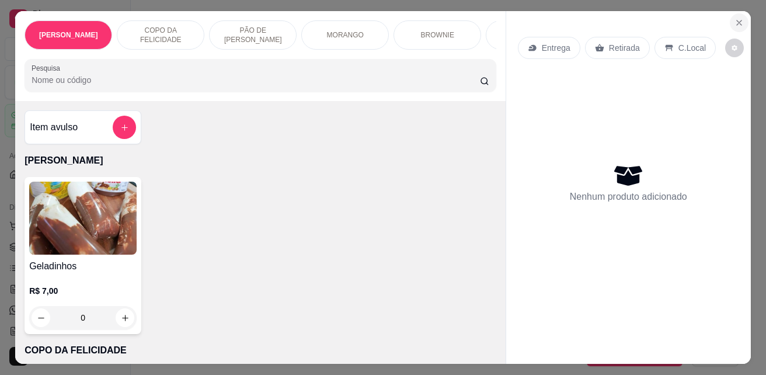
click at [736, 18] on icon "Close" at bounding box center [738, 22] width 9 height 9
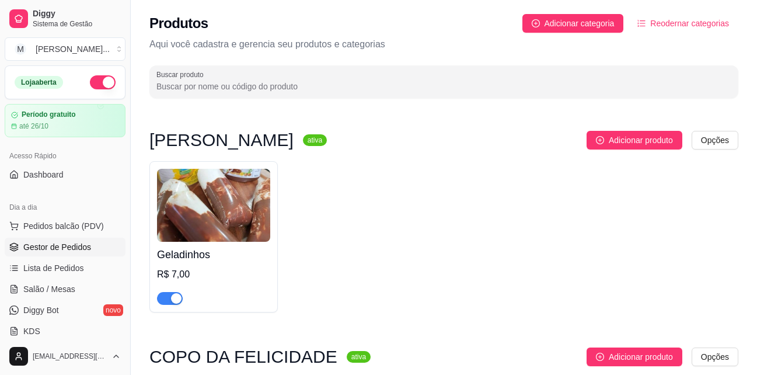
click at [43, 249] on span "Gestor de Pedidos" at bounding box center [57, 247] width 68 height 12
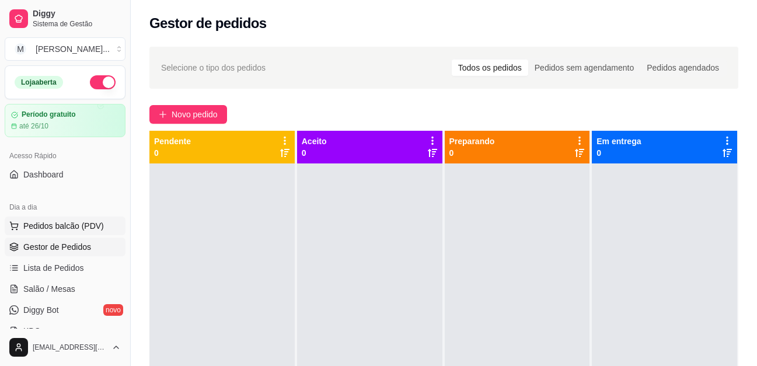
click at [69, 224] on span "Pedidos balcão (PDV)" at bounding box center [63, 226] width 81 height 12
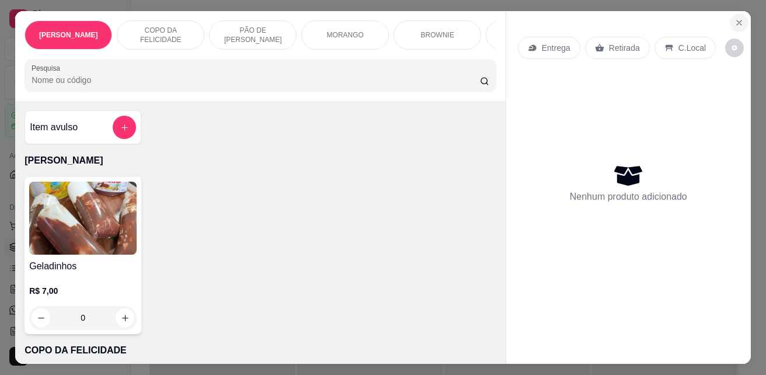
click at [736, 20] on icon "Close" at bounding box center [738, 22] width 5 height 5
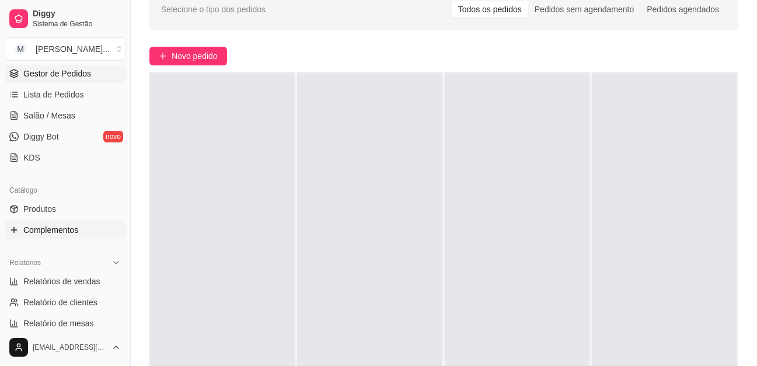
scroll to position [175, 0]
click at [107, 316] on link "Relatório de mesas" at bounding box center [65, 321] width 121 height 19
select select "TOTAL_OF_ORDERS"
select select "7"
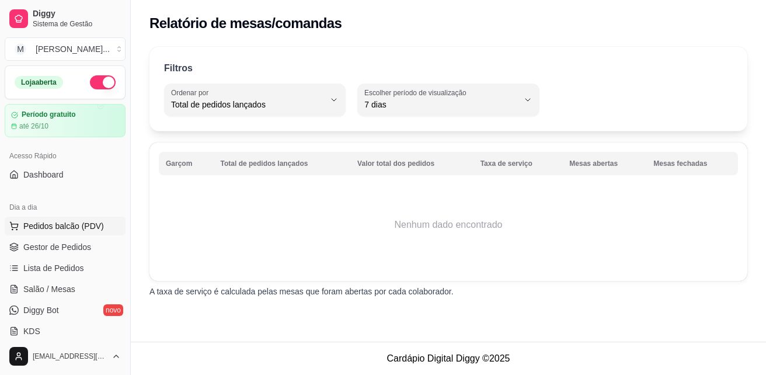
click at [72, 219] on button "Pedidos balcão (PDV)" at bounding box center [65, 225] width 121 height 19
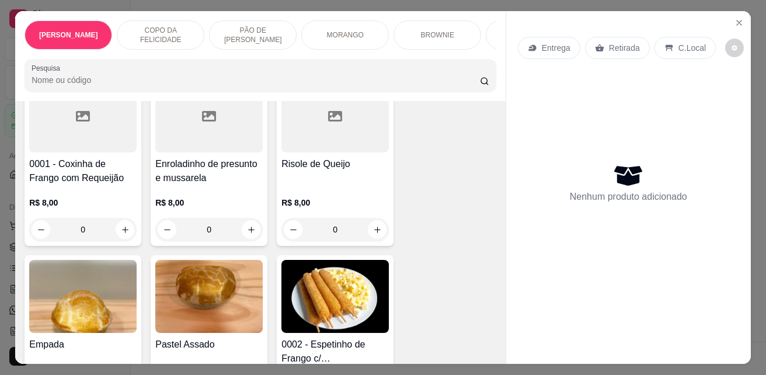
scroll to position [2217, 0]
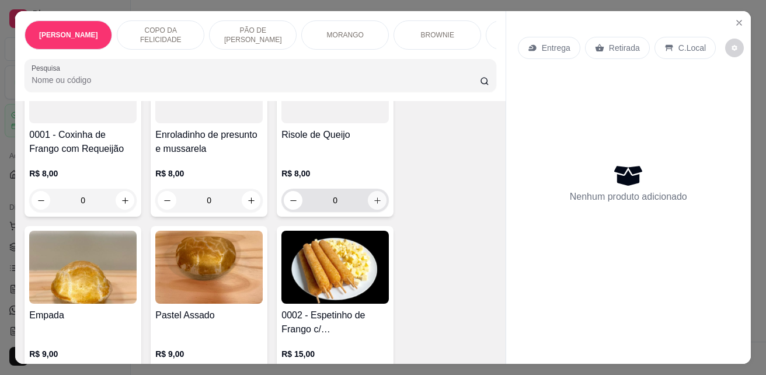
click at [374, 205] on icon "increase-product-quantity" at bounding box center [377, 200] width 9 height 9
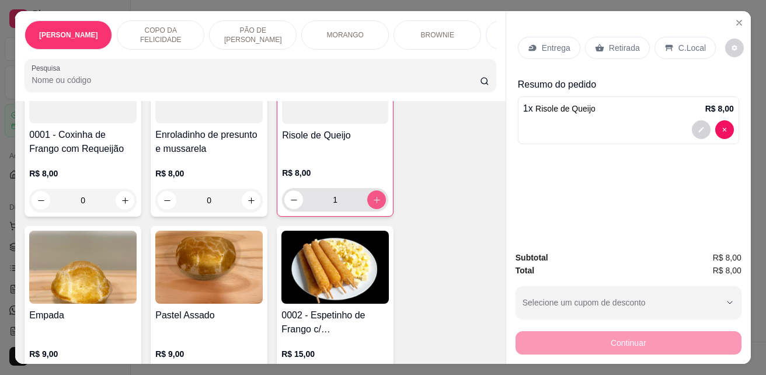
type input "1"
click at [602, 41] on div "Retirada" at bounding box center [617, 48] width 65 height 22
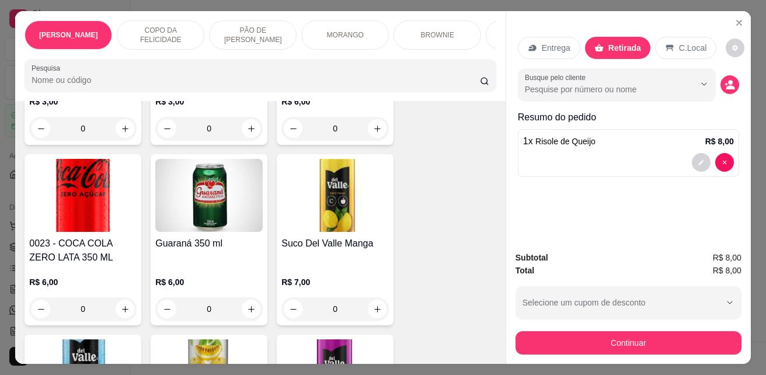
scroll to position [3034, 0]
click at [123, 304] on icon "increase-product-quantity" at bounding box center [125, 308] width 9 height 9
type input "1"
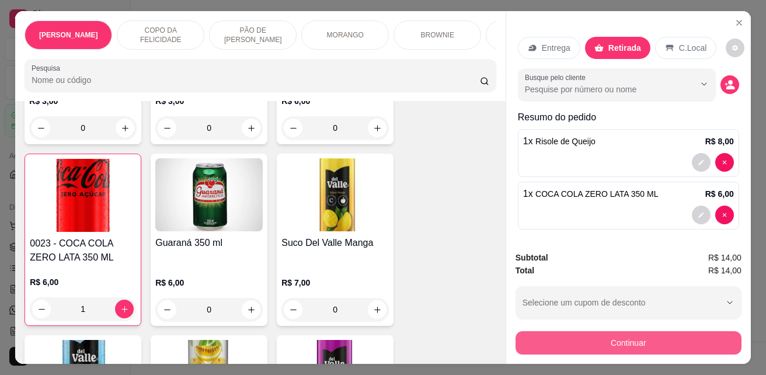
click at [571, 336] on button "Continuar" at bounding box center [628, 342] width 226 height 23
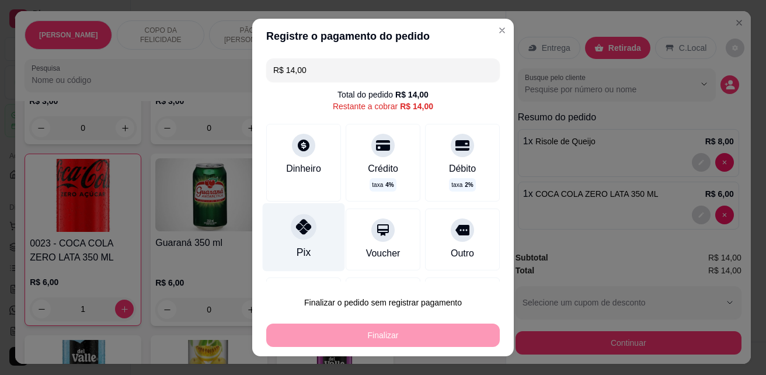
click at [291, 235] on div at bounding box center [304, 227] width 26 height 26
type input "R$ 0,00"
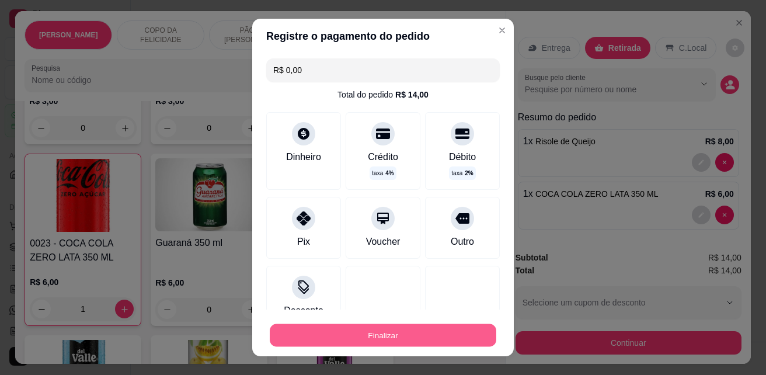
click at [450, 335] on button "Finalizar" at bounding box center [383, 335] width 226 height 23
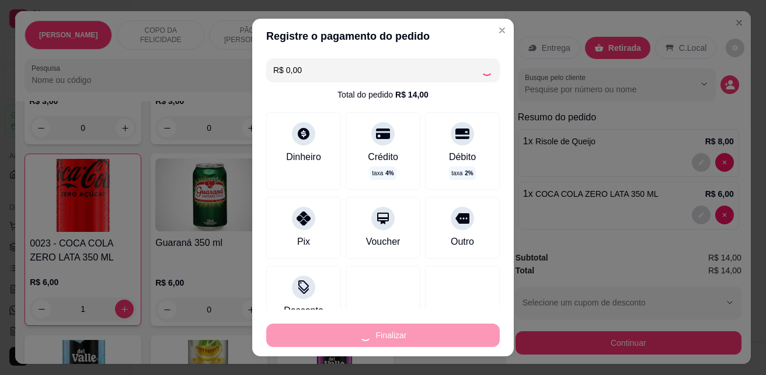
type input "0"
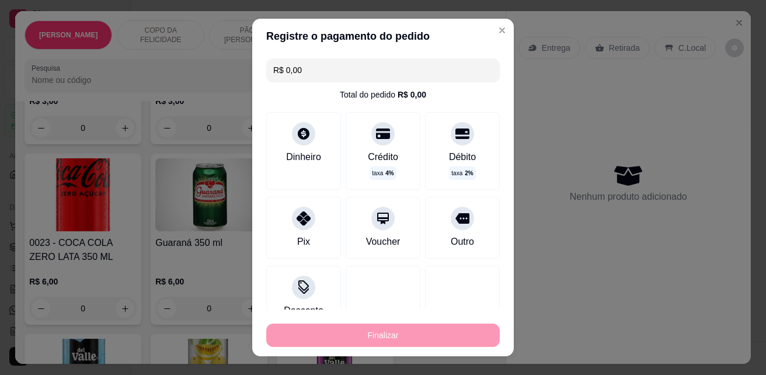
type input "-R$ 14,00"
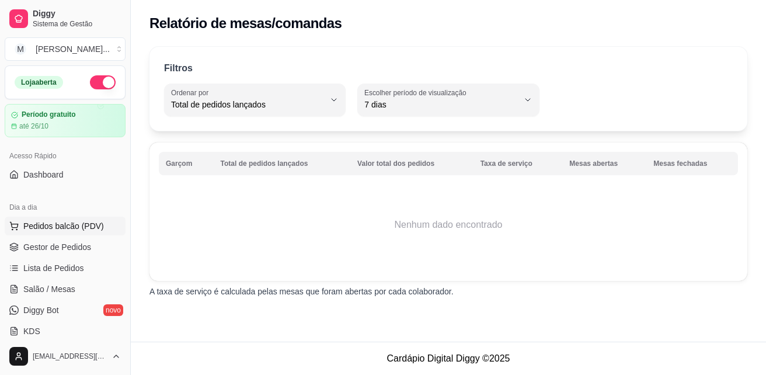
click at [57, 226] on span "Pedidos balcão (PDV)" at bounding box center [63, 226] width 81 height 12
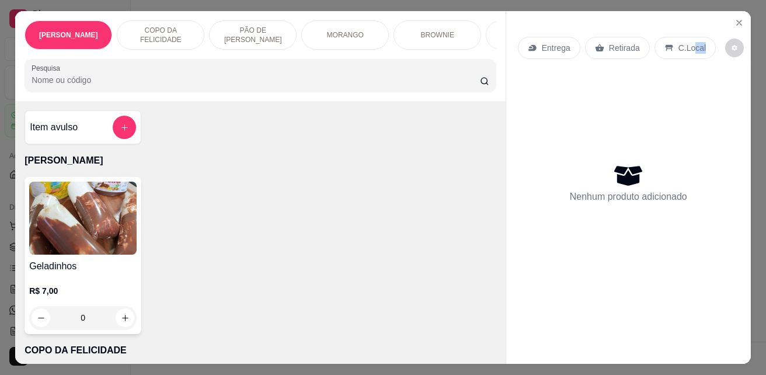
drag, startPoint x: 706, startPoint y: 8, endPoint x: 713, endPoint y: 8, distance: 7.0
click at [713, 11] on div "Entrega Retirada C.Local Nenhum produto adicionado" at bounding box center [628, 177] width 244 height 333
click at [740, 44] on div "Entrega Retirada C.Local Nenhum produto adicionado" at bounding box center [628, 177] width 244 height 333
click at [734, 19] on icon "Close" at bounding box center [738, 22] width 9 height 9
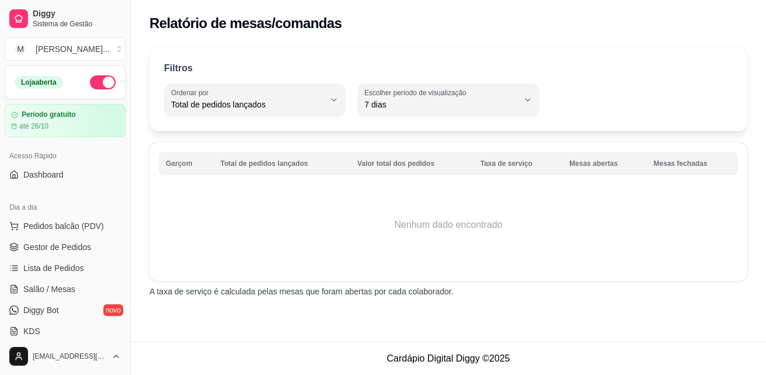
click at [689, 34] on div "Relatório de mesas/comandas" at bounding box center [448, 20] width 635 height 40
click at [58, 229] on span "Pedidos balcão (PDV)" at bounding box center [63, 226] width 81 height 12
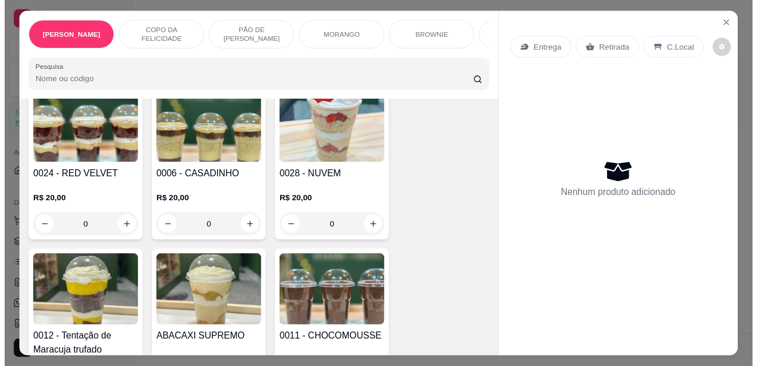
scroll to position [408, 0]
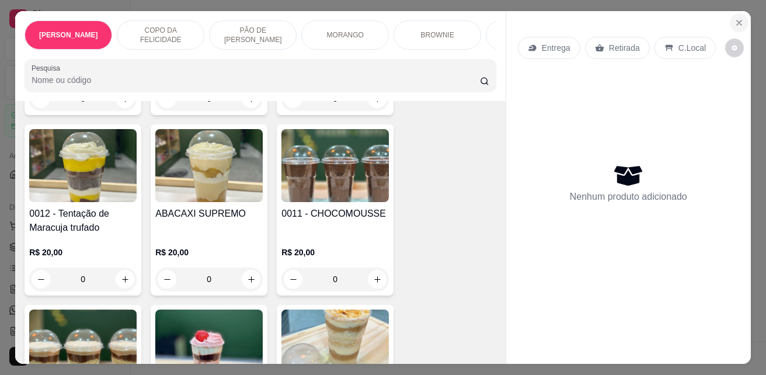
click at [735, 18] on icon "Close" at bounding box center [738, 22] width 9 height 9
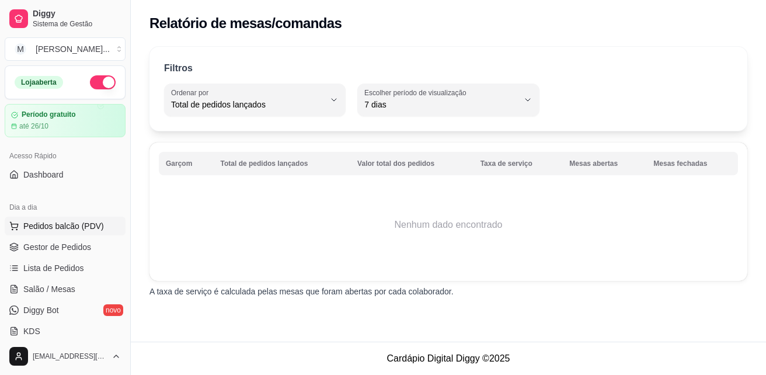
click at [68, 221] on span "Pedidos balcão (PDV)" at bounding box center [63, 226] width 81 height 12
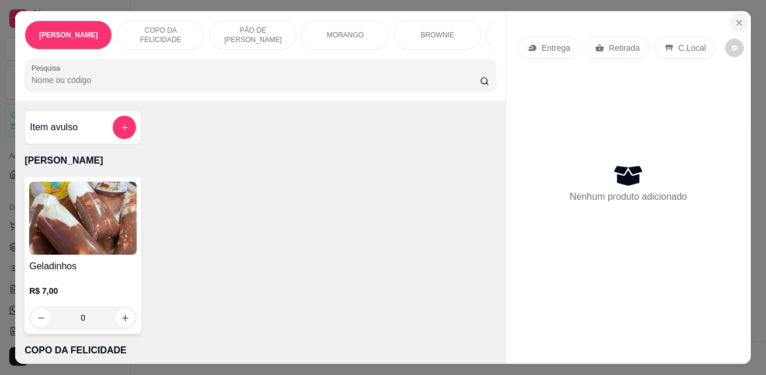
click at [736, 20] on icon "Close" at bounding box center [738, 22] width 5 height 5
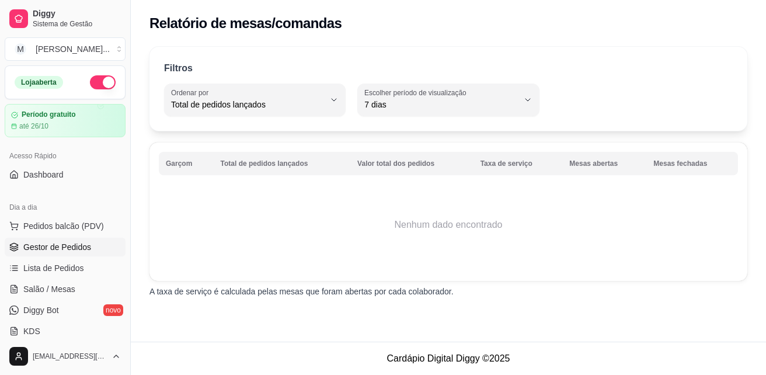
click at [41, 242] on span "Gestor de Pedidos" at bounding box center [57, 247] width 68 height 12
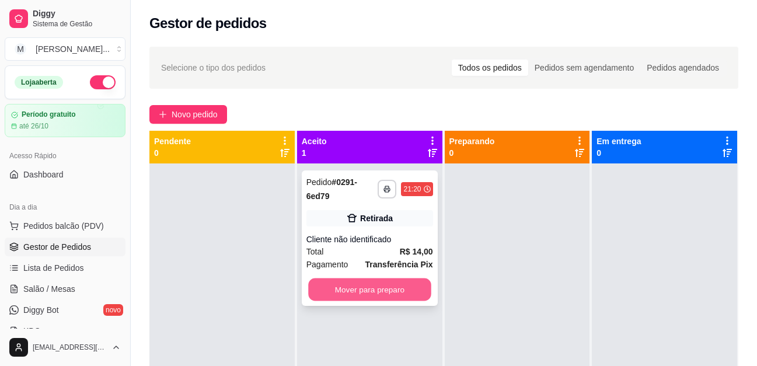
click at [365, 284] on button "Mover para preparo" at bounding box center [369, 289] width 123 height 23
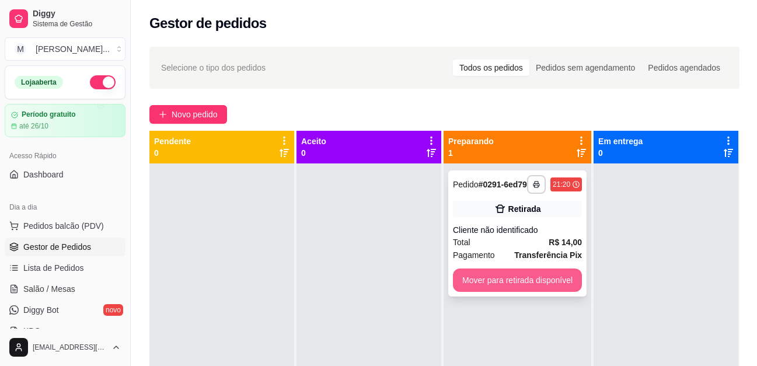
click at [527, 280] on button "Mover para retirada disponível" at bounding box center [517, 279] width 129 height 23
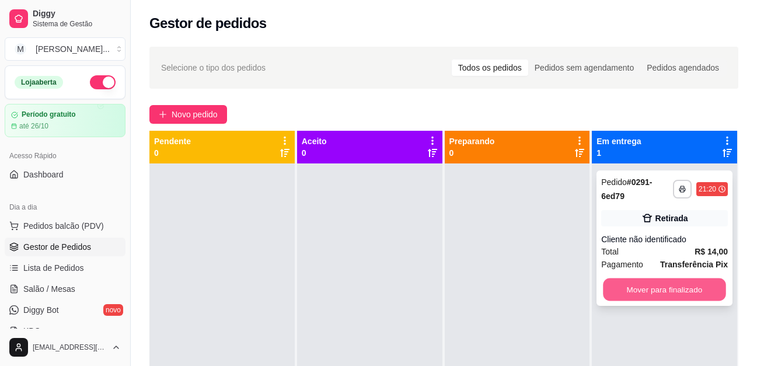
click at [622, 285] on button "Mover para finalizado" at bounding box center [664, 289] width 123 height 23
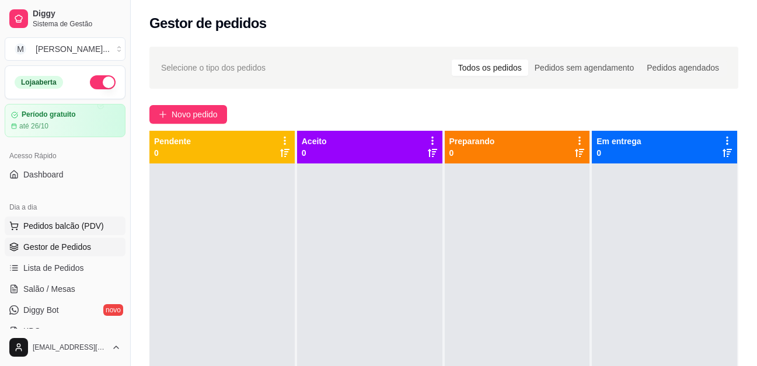
click at [67, 226] on span "Pedidos balcão (PDV)" at bounding box center [63, 226] width 81 height 12
click at [91, 79] on input "Pesquisa" at bounding box center [251, 80] width 440 height 12
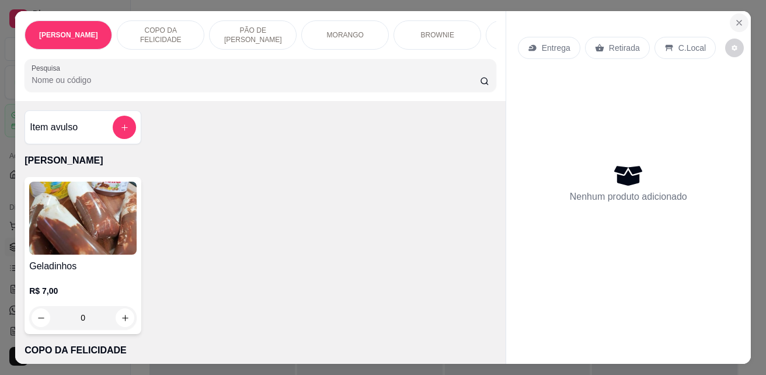
click at [734, 18] on icon "Close" at bounding box center [738, 22] width 9 height 9
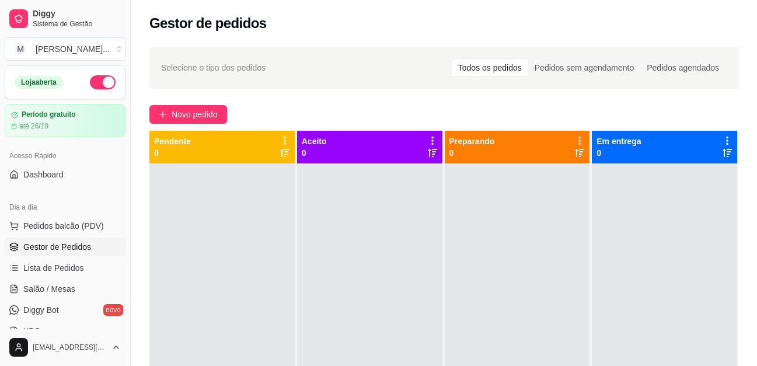
click at [101, 83] on button "button" at bounding box center [103, 82] width 26 height 14
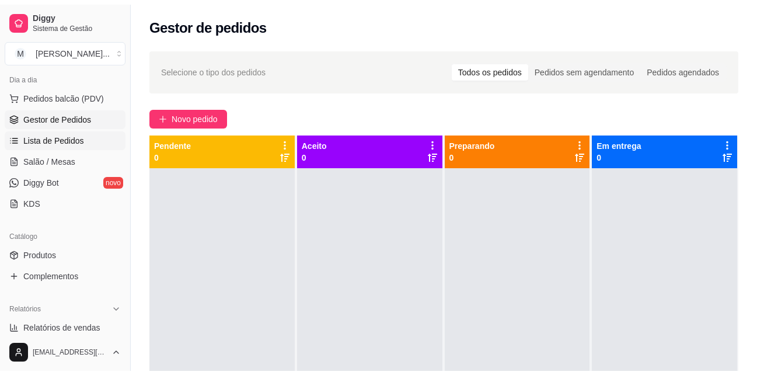
scroll to position [175, 0]
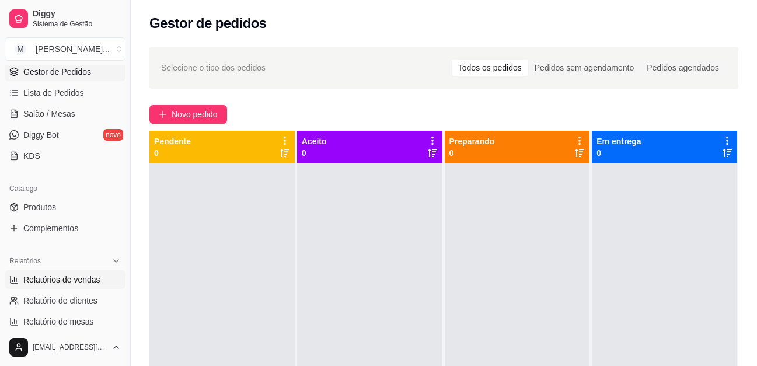
click at [67, 281] on span "Relatórios de vendas" at bounding box center [61, 280] width 77 height 12
select select "ALL"
select select "0"
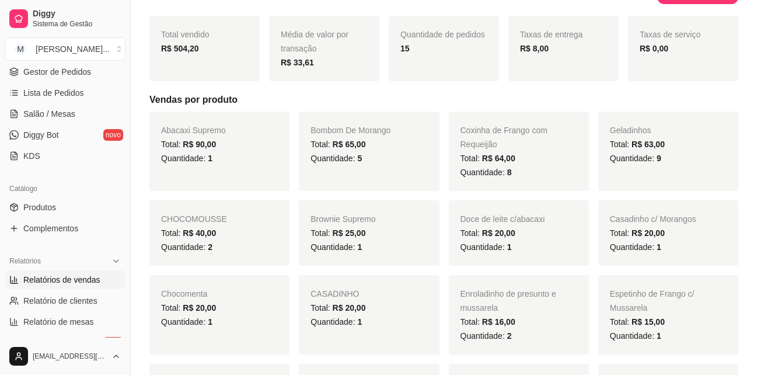
scroll to position [175, 0]
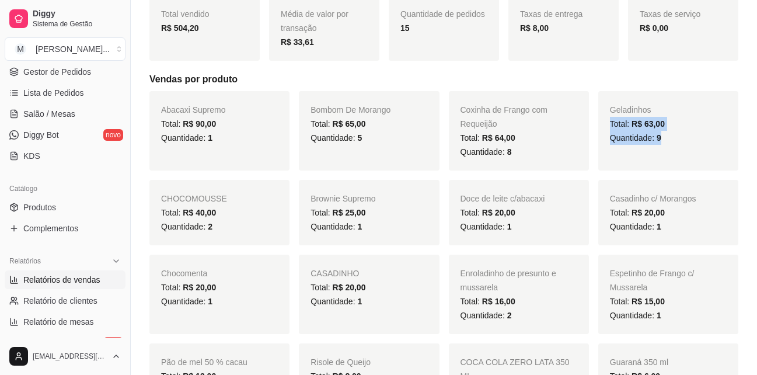
drag, startPoint x: 691, startPoint y: 99, endPoint x: 670, endPoint y: 155, distance: 60.2
click at [670, 155] on div "Geladinhos Total: R$ 63,00 Quantidade: 9" at bounding box center [668, 130] width 140 height 79
click at [691, 153] on div "Geladinhos Total: R$ 63,00 Quantidade: 9" at bounding box center [668, 130] width 140 height 79
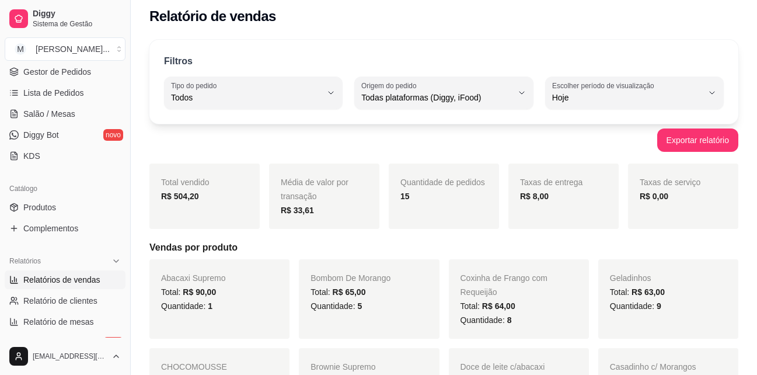
scroll to position [0, 0]
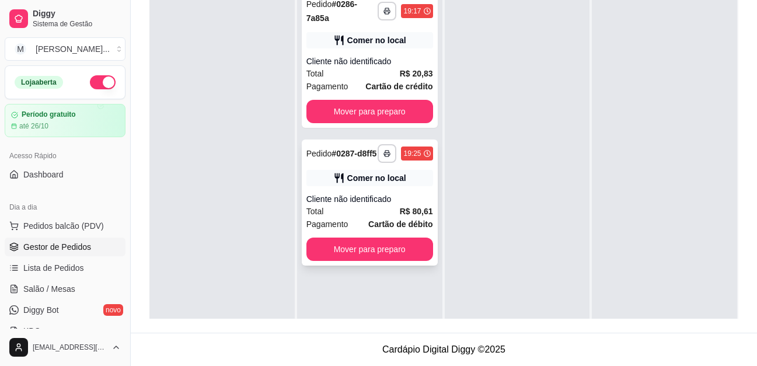
scroll to position [33, 0]
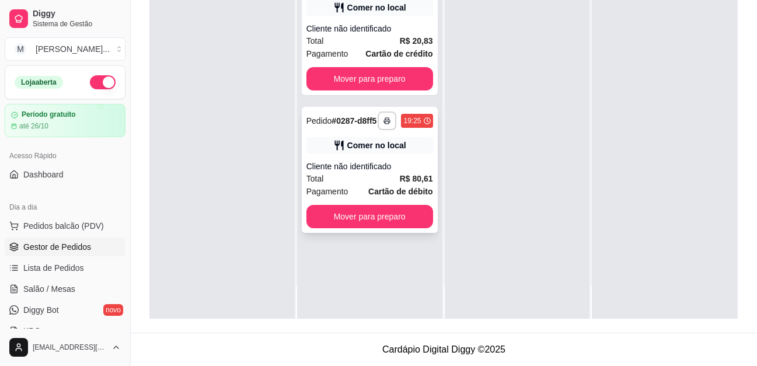
click at [380, 161] on div "Cliente não identificado" at bounding box center [369, 166] width 127 height 12
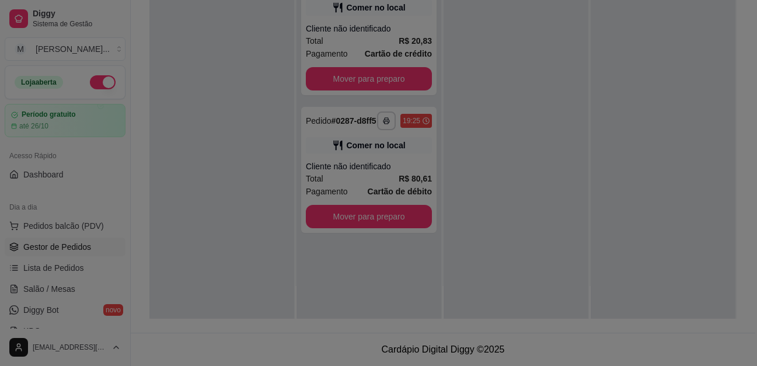
scroll to position [178, 0]
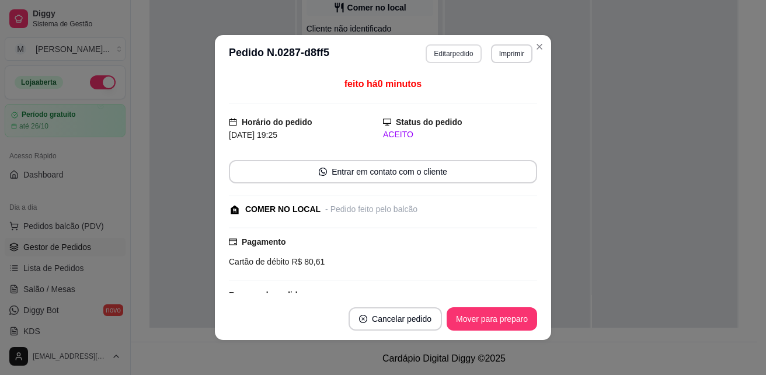
click at [450, 55] on button "Editar pedido" at bounding box center [452, 53] width 55 height 19
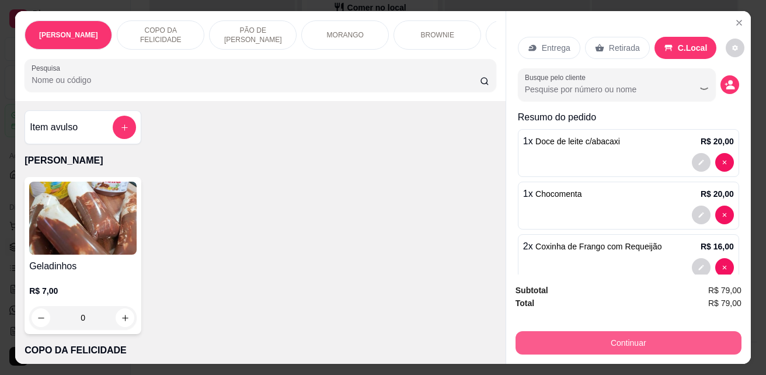
click at [661, 338] on button "Continuar" at bounding box center [628, 342] width 226 height 23
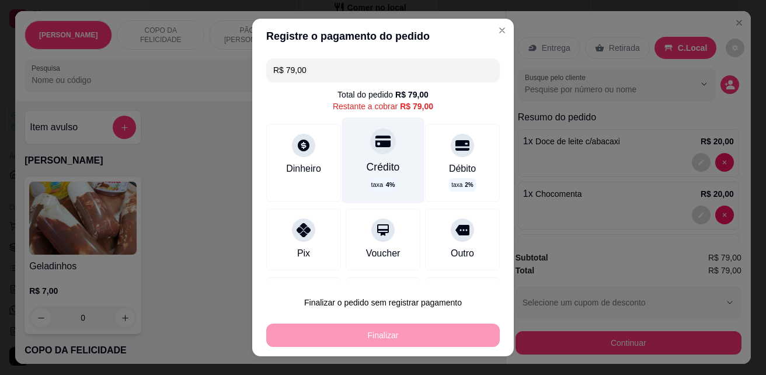
click at [377, 168] on div "Crédito" at bounding box center [382, 166] width 33 height 15
type input "R$ 0,00"
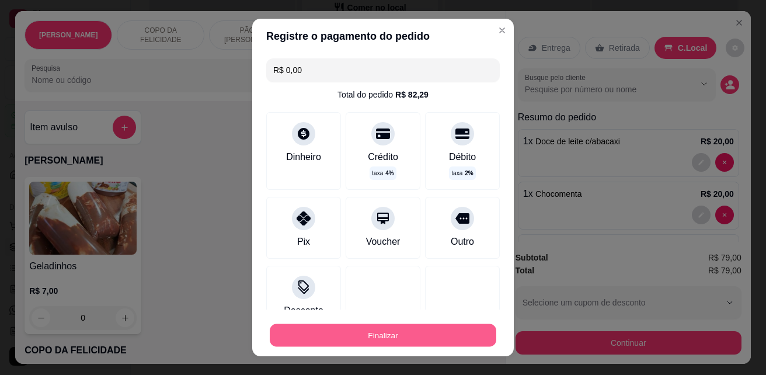
click at [436, 327] on button "Finalizar" at bounding box center [383, 335] width 226 height 23
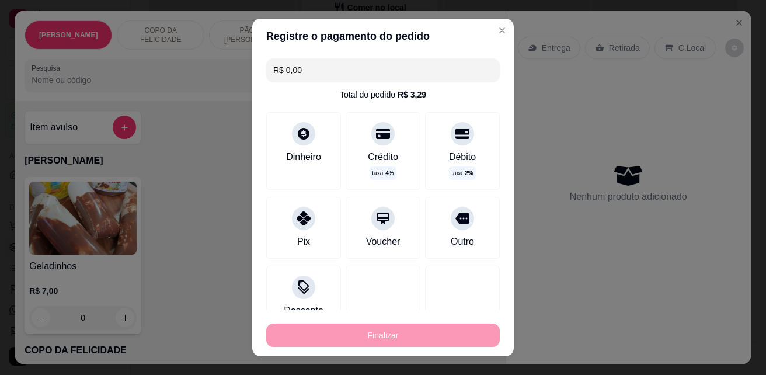
type input "0"
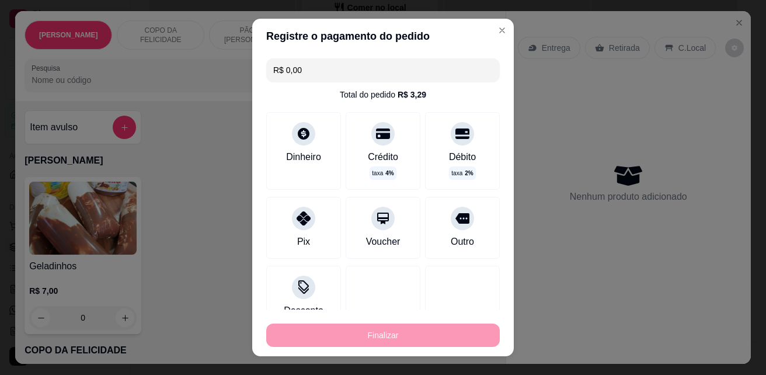
type input "-R$ 79,00"
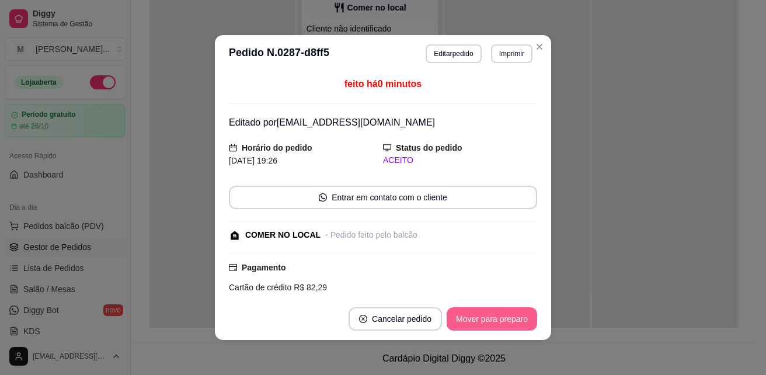
click at [488, 319] on button "Mover para preparo" at bounding box center [491, 318] width 90 height 23
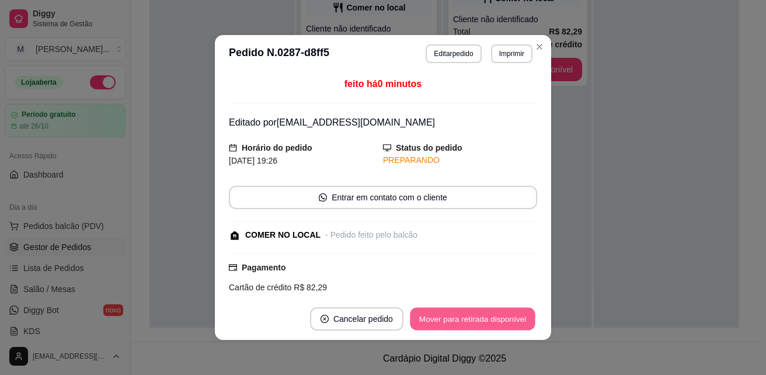
click at [477, 313] on button "Mover para retirada disponível" at bounding box center [472, 319] width 125 height 23
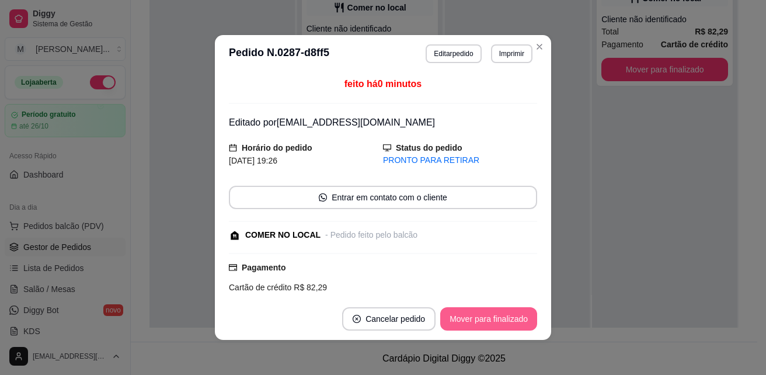
click at [485, 309] on button "Mover para finalizado" at bounding box center [488, 318] width 97 height 23
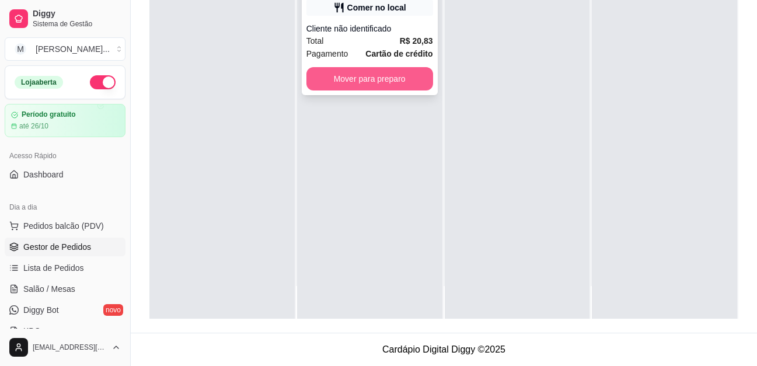
click at [344, 79] on button "Mover para preparo" at bounding box center [369, 78] width 127 height 23
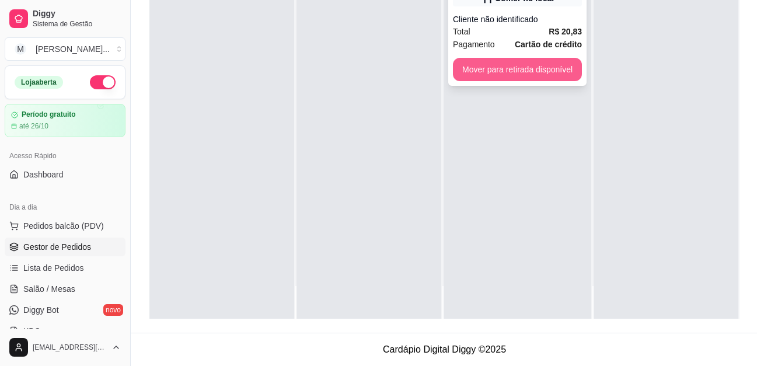
click at [529, 72] on button "Mover para retirada disponível" at bounding box center [517, 69] width 129 height 23
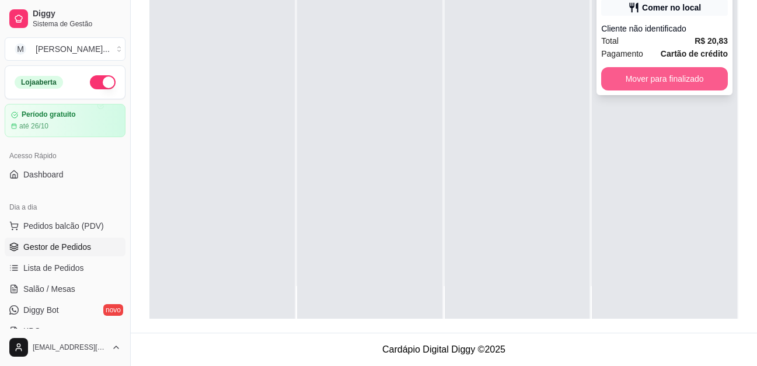
click at [660, 78] on button "Mover para finalizado" at bounding box center [664, 78] width 127 height 23
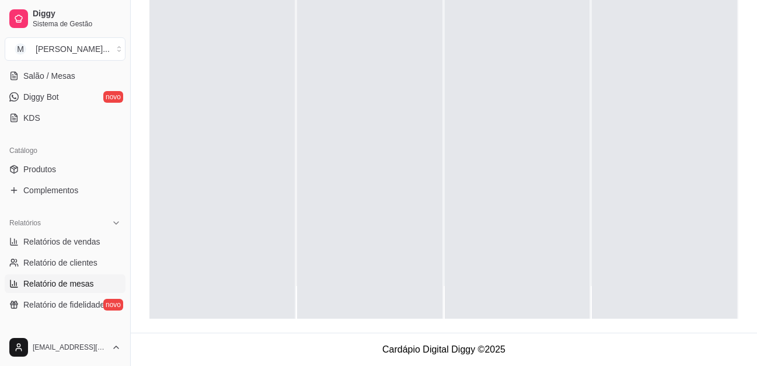
scroll to position [233, 0]
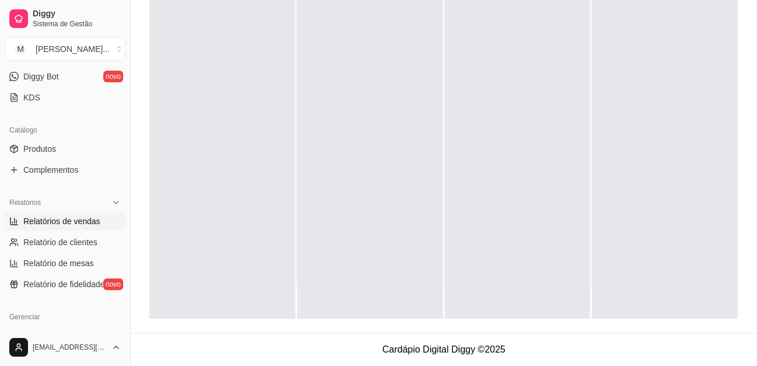
click at [83, 224] on span "Relatórios de vendas" at bounding box center [61, 221] width 77 height 12
select select "ALL"
select select "0"
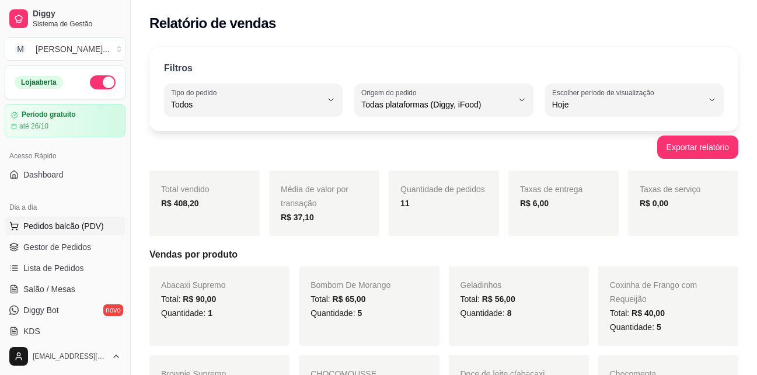
click at [85, 229] on span "Pedidos balcão (PDV)" at bounding box center [63, 226] width 81 height 12
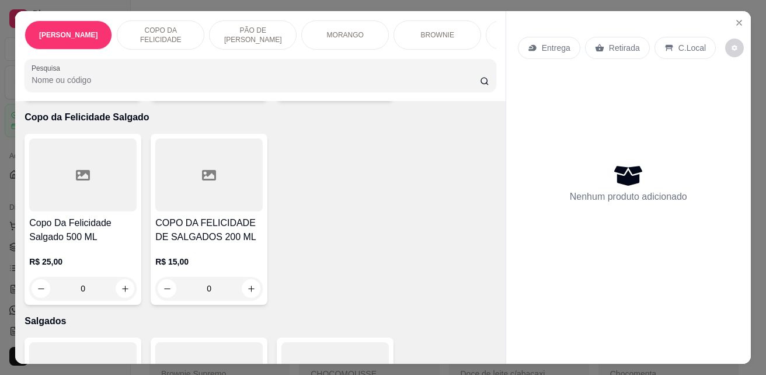
scroll to position [2101, 0]
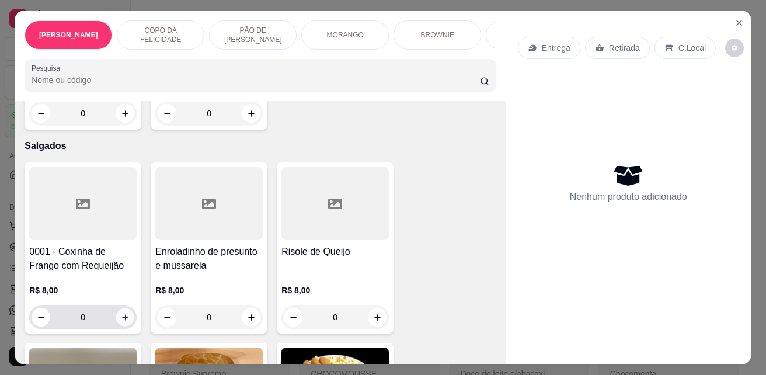
click at [121, 318] on icon "increase-product-quantity" at bounding box center [125, 317] width 9 height 9
type input "1"
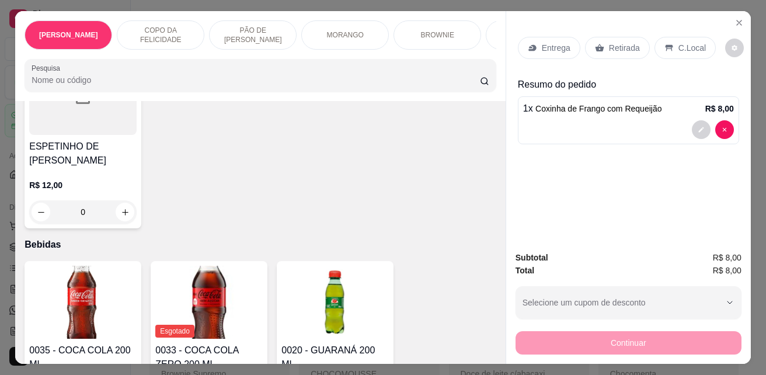
scroll to position [2743, 0]
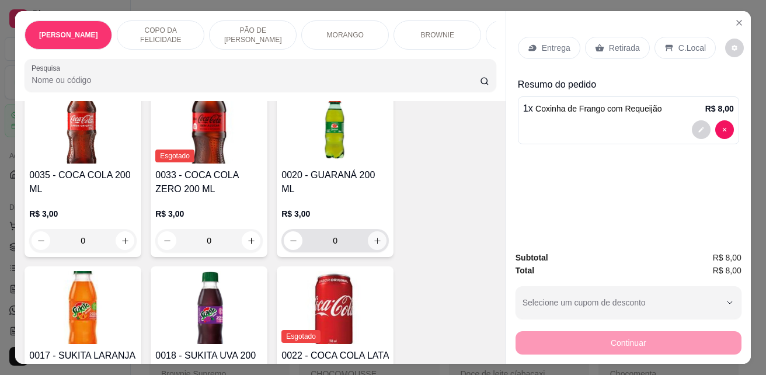
click at [373, 236] on icon "increase-product-quantity" at bounding box center [377, 240] width 9 height 9
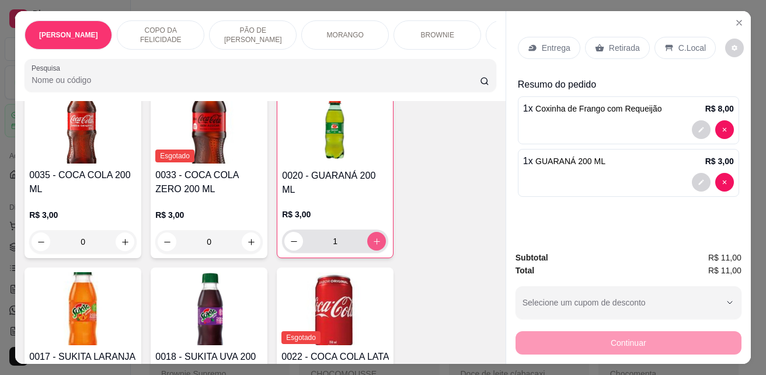
type input "1"
click at [689, 42] on p "C.Local" at bounding box center [691, 48] width 27 height 12
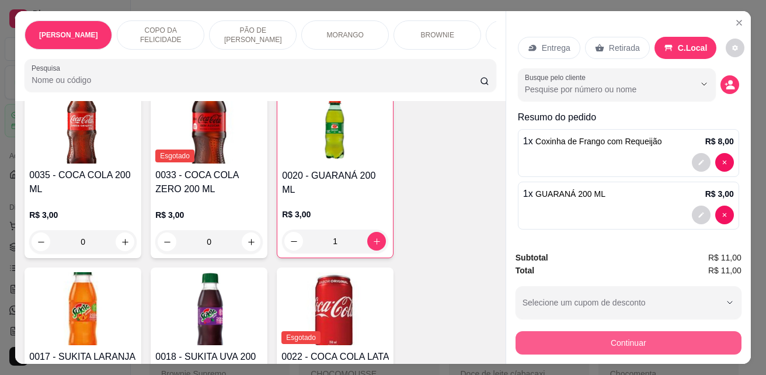
click at [663, 338] on button "Continuar" at bounding box center [628, 342] width 226 height 23
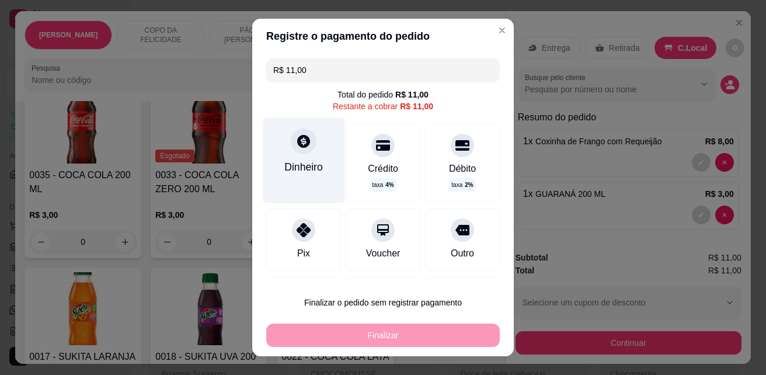
click at [320, 165] on div "Dinheiro" at bounding box center [304, 159] width 82 height 85
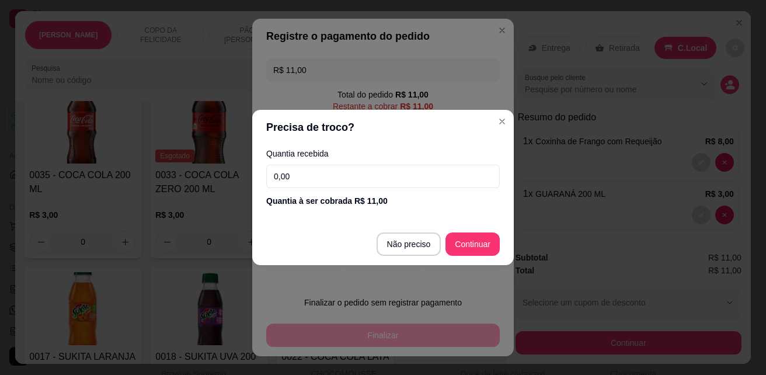
click at [463, 172] on input "0,00" at bounding box center [382, 176] width 233 height 23
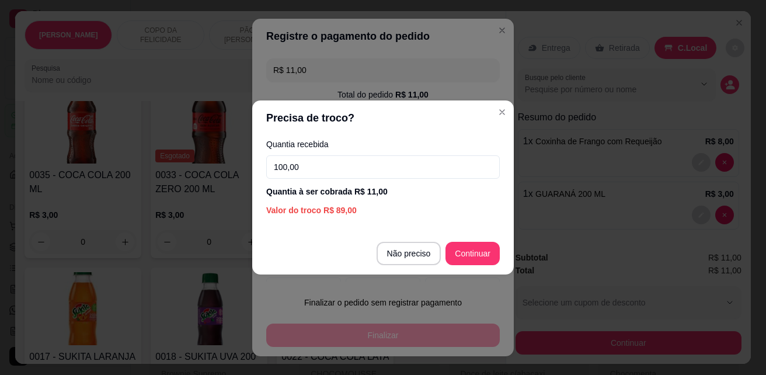
type input "100,00"
type input "R$ 0,00"
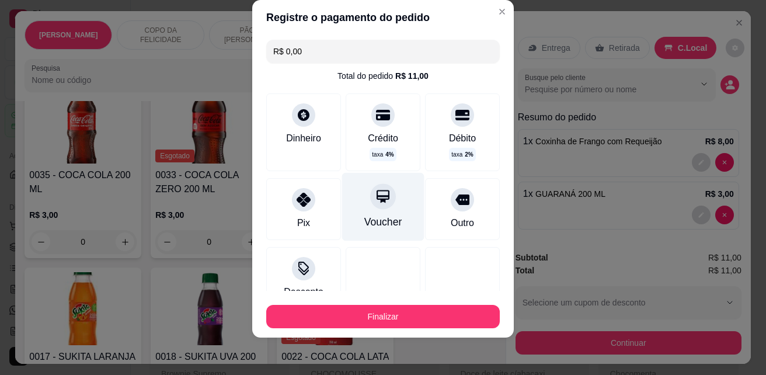
scroll to position [83, 0]
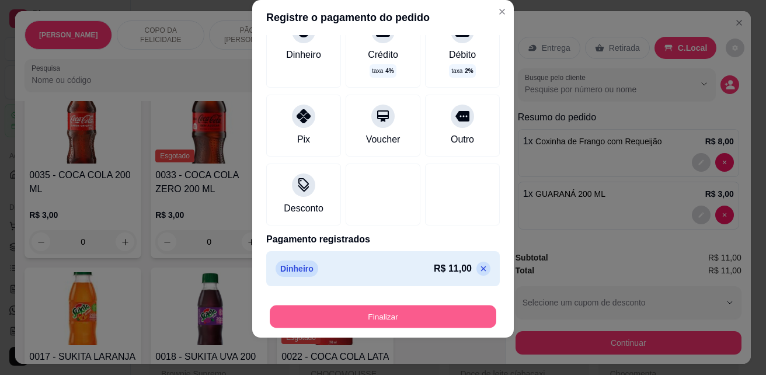
click at [370, 320] on button "Finalizar" at bounding box center [383, 316] width 226 height 23
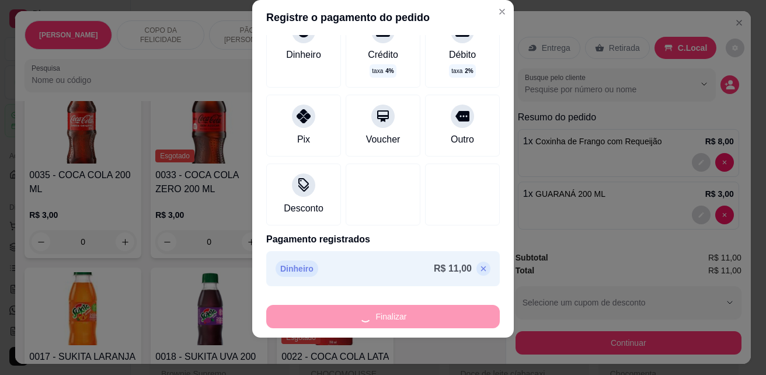
type input "0"
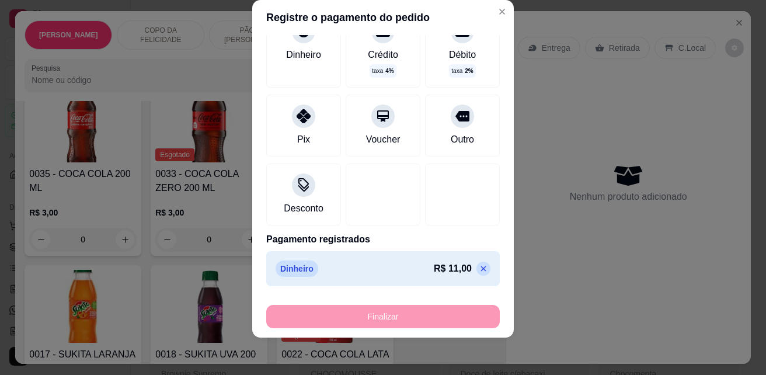
type input "-R$ 11,00"
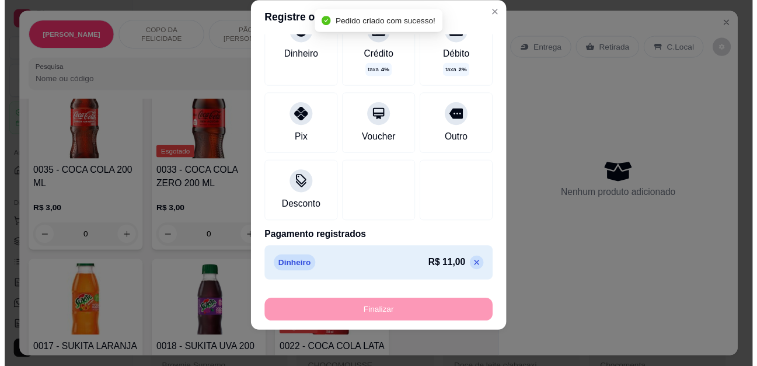
scroll to position [2741, 0]
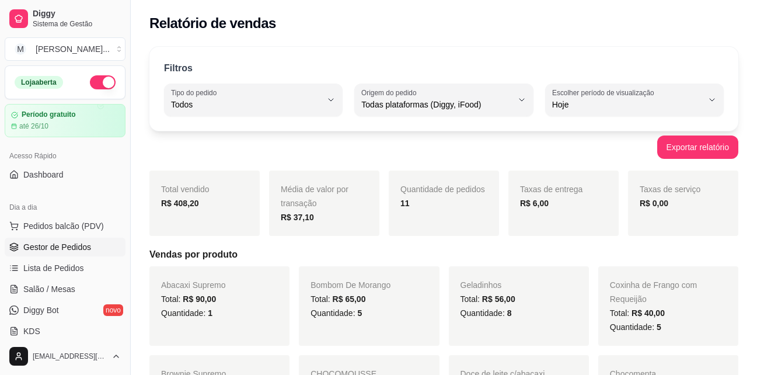
click at [64, 249] on span "Gestor de Pedidos" at bounding box center [57, 247] width 68 height 12
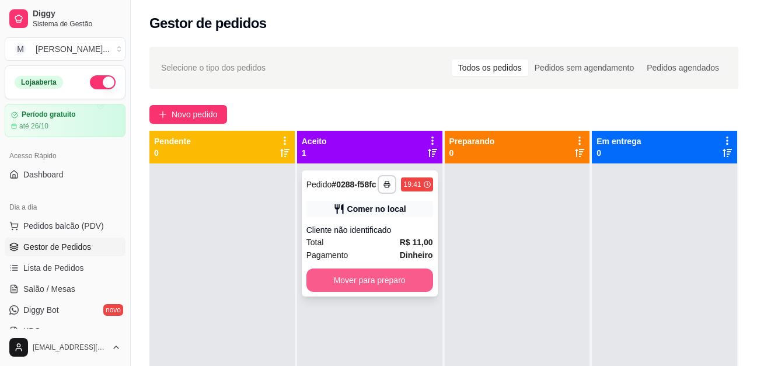
click at [371, 276] on button "Mover para preparo" at bounding box center [369, 279] width 127 height 23
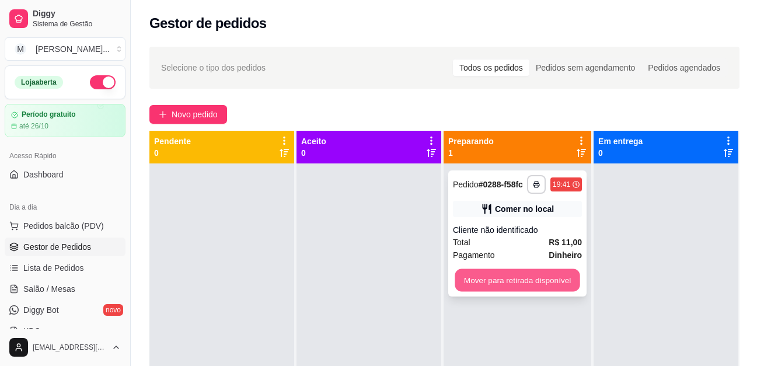
click at [526, 281] on button "Mover para retirada disponível" at bounding box center [517, 280] width 125 height 23
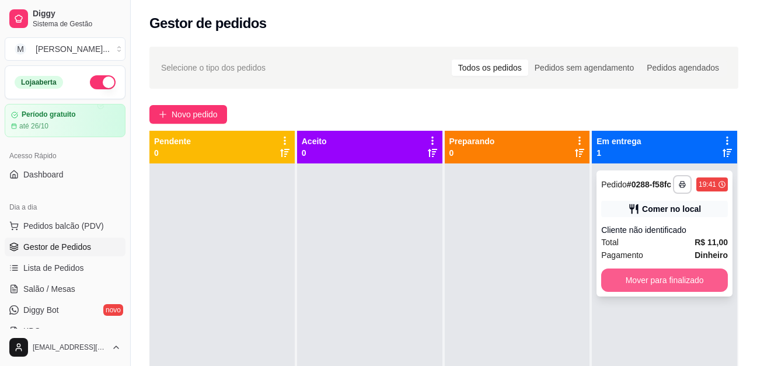
click at [662, 280] on button "Mover para finalizado" at bounding box center [664, 279] width 127 height 23
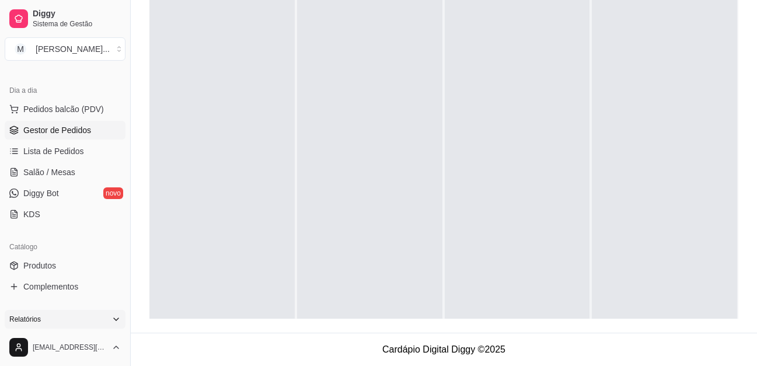
scroll to position [175, 0]
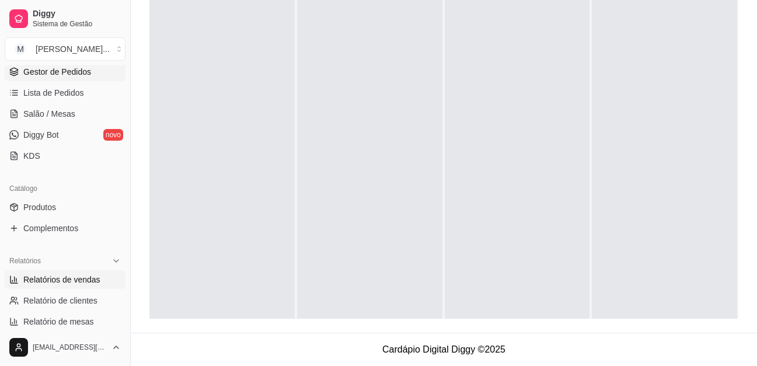
click at [97, 281] on span "Relatórios de vendas" at bounding box center [61, 280] width 77 height 12
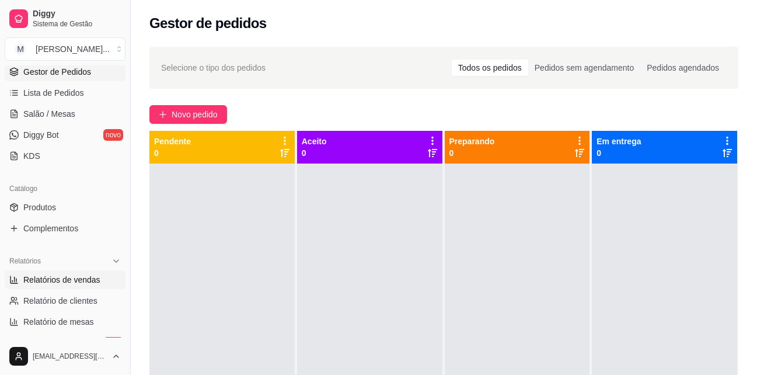
select select "ALL"
select select "0"
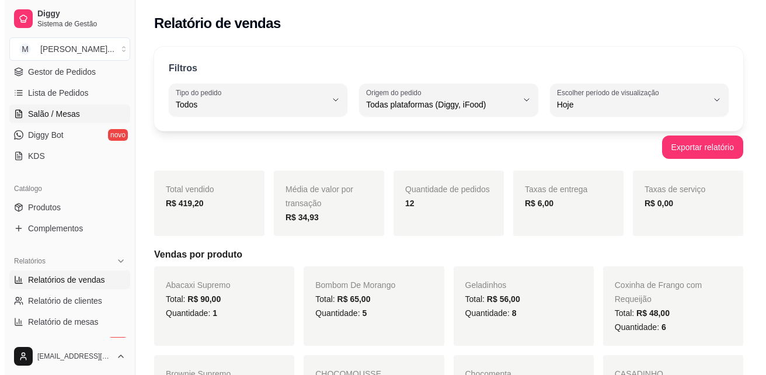
scroll to position [117, 0]
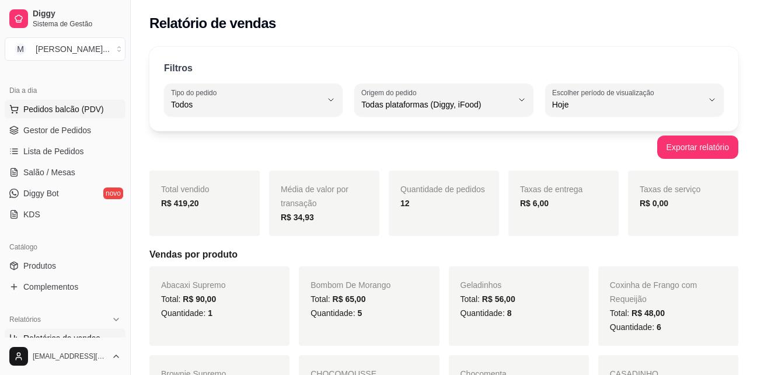
click at [60, 101] on button "Pedidos balcão (PDV)" at bounding box center [65, 109] width 121 height 19
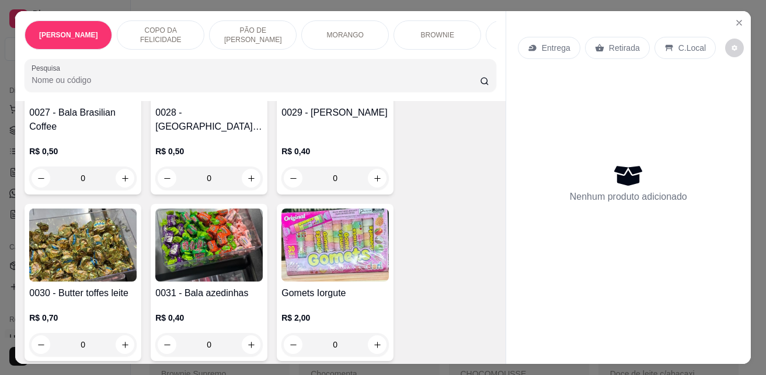
scroll to position [4063, 0]
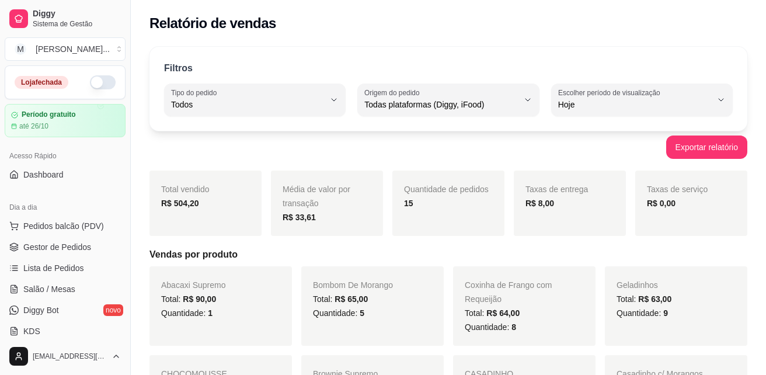
select select "ALL"
select select "0"
